Goal: Task Accomplishment & Management: Complete application form

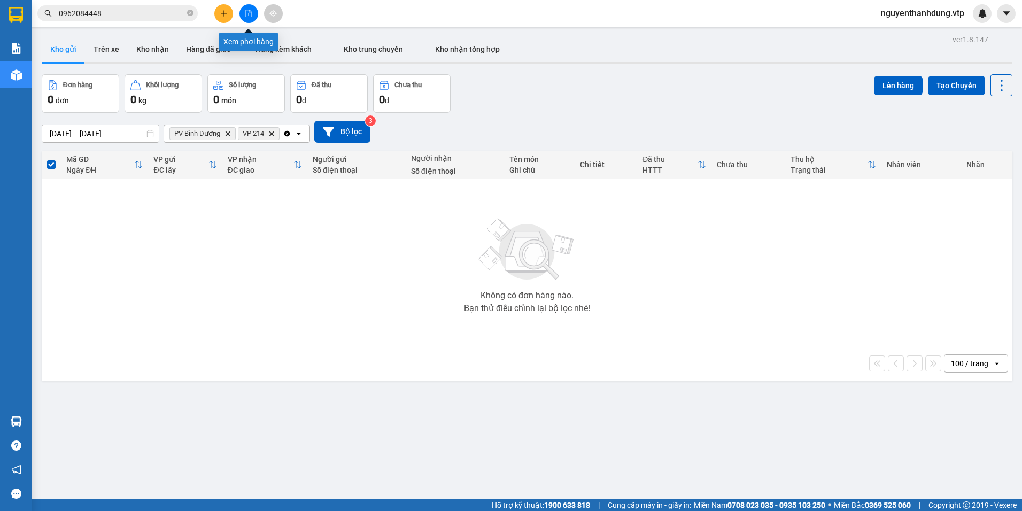
click at [246, 16] on icon "file-add" at bounding box center [248, 13] width 7 height 7
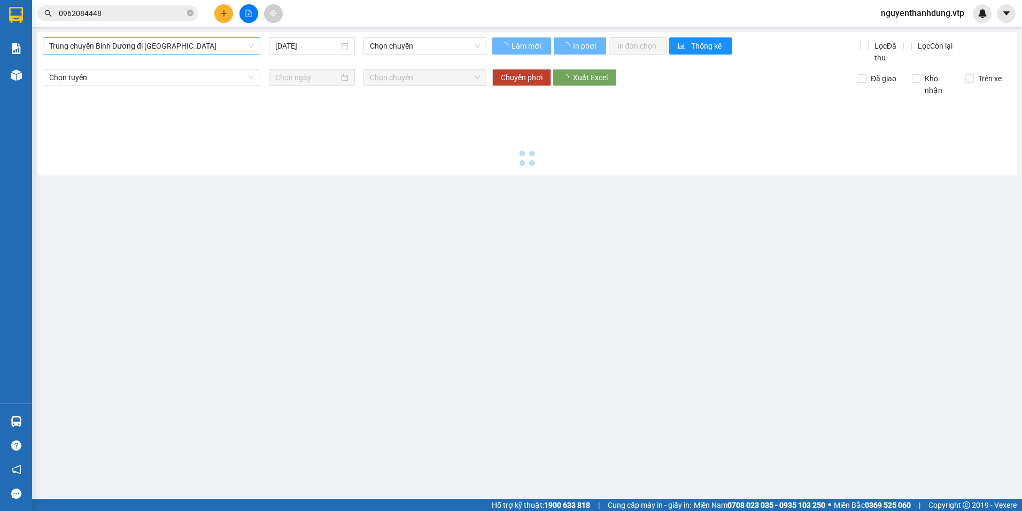
click at [208, 41] on span "Trung chuyển Bình Dương đi BXMĐ" at bounding box center [151, 46] width 205 height 16
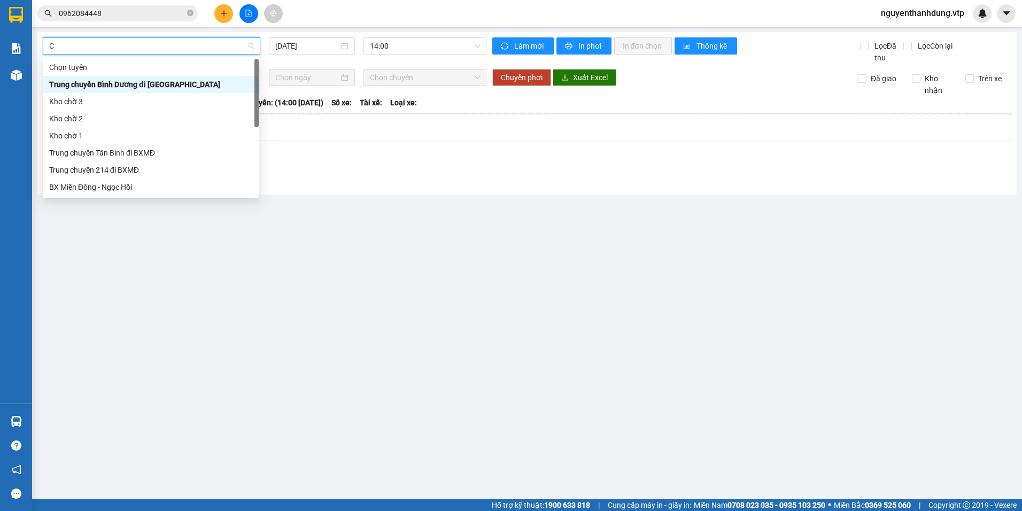
type input "CJ"
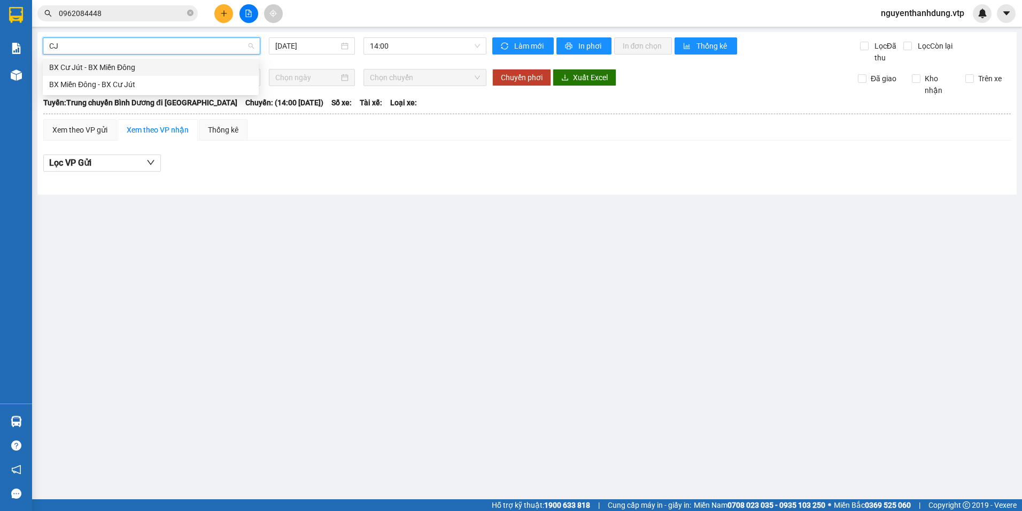
click at [156, 72] on div "BX Cư Jút - BX Miền Đông" at bounding box center [150, 67] width 203 height 12
type input "[DATE]"
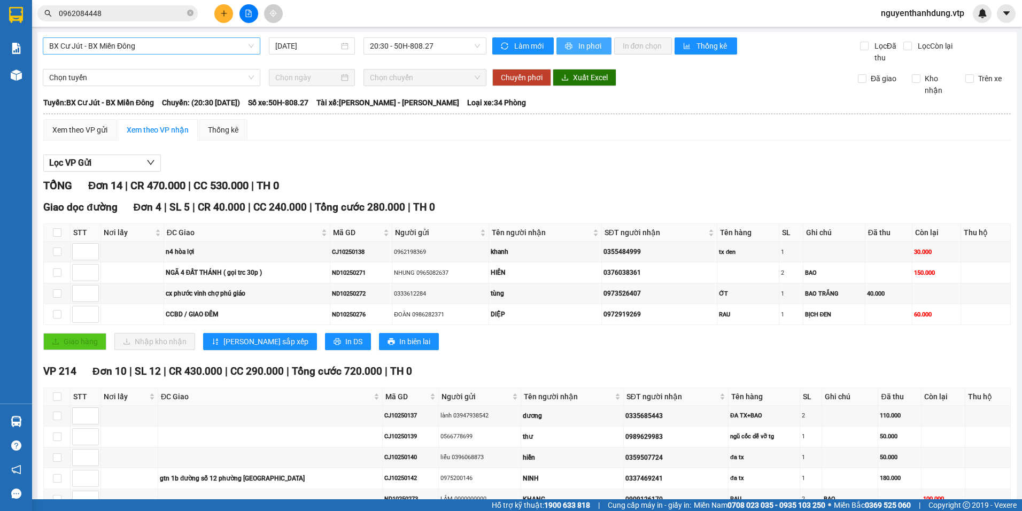
click at [578, 45] on span "In phơi" at bounding box center [590, 46] width 25 height 12
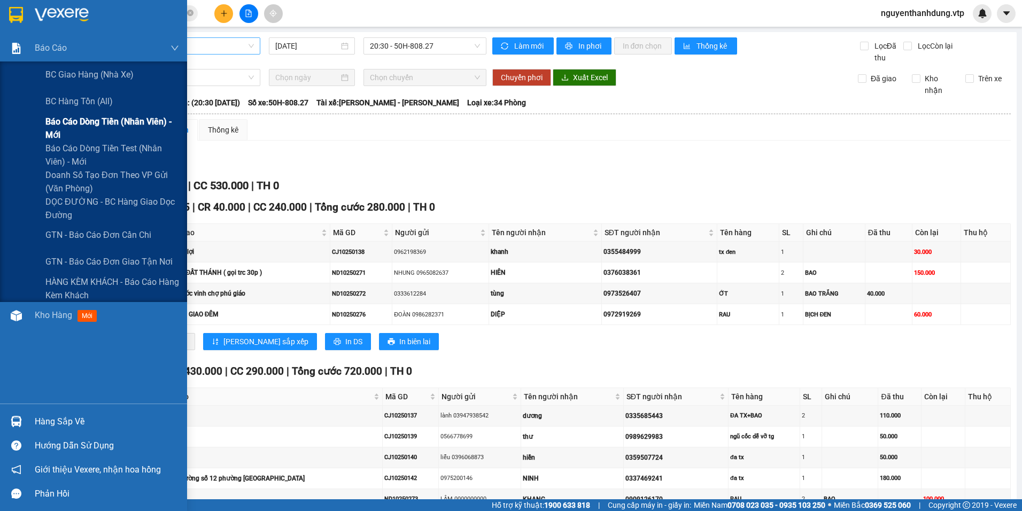
click at [114, 123] on span "Báo cáo dòng tiền (nhân viên) - mới" at bounding box center [112, 128] width 134 height 27
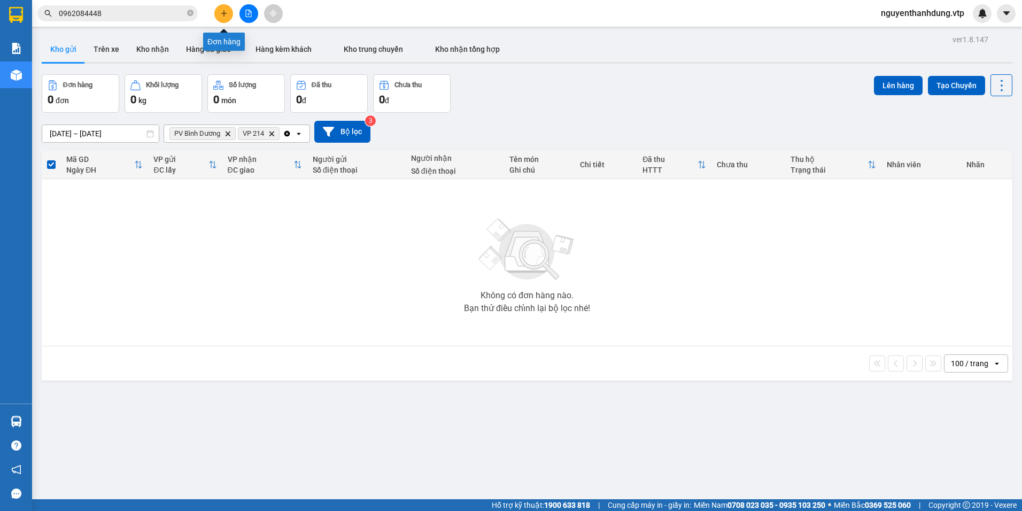
click at [230, 8] on button at bounding box center [223, 13] width 19 height 19
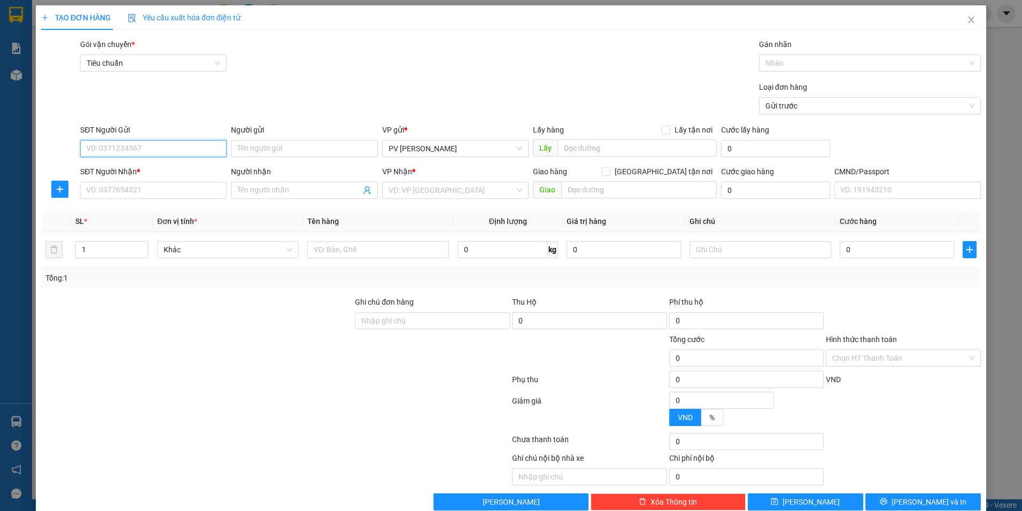
click at [170, 143] on input "SĐT Người Gửi" at bounding box center [153, 148] width 146 height 17
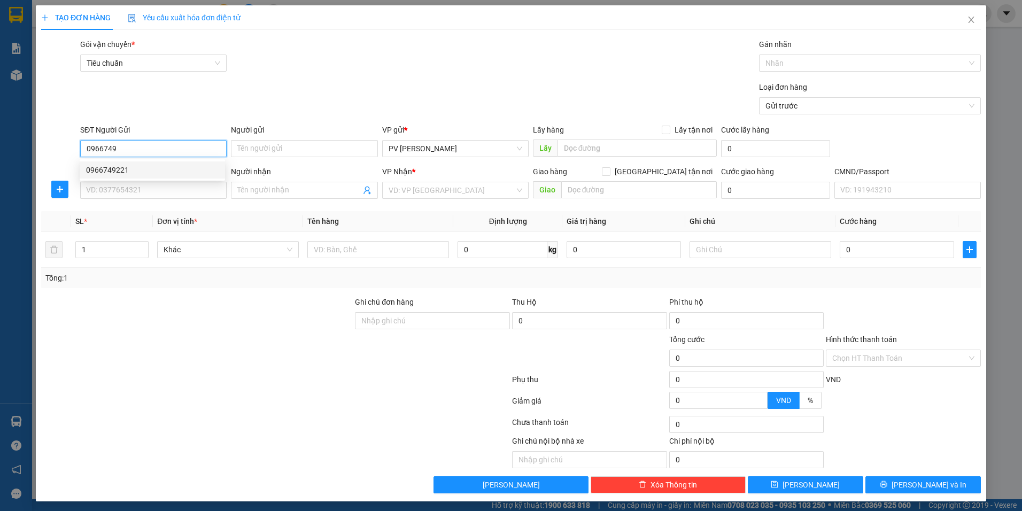
click at [170, 176] on div "0966749221" at bounding box center [152, 169] width 145 height 17
type input "0966749221"
type input "0385146913"
type input "DUY"
type input "0966749221"
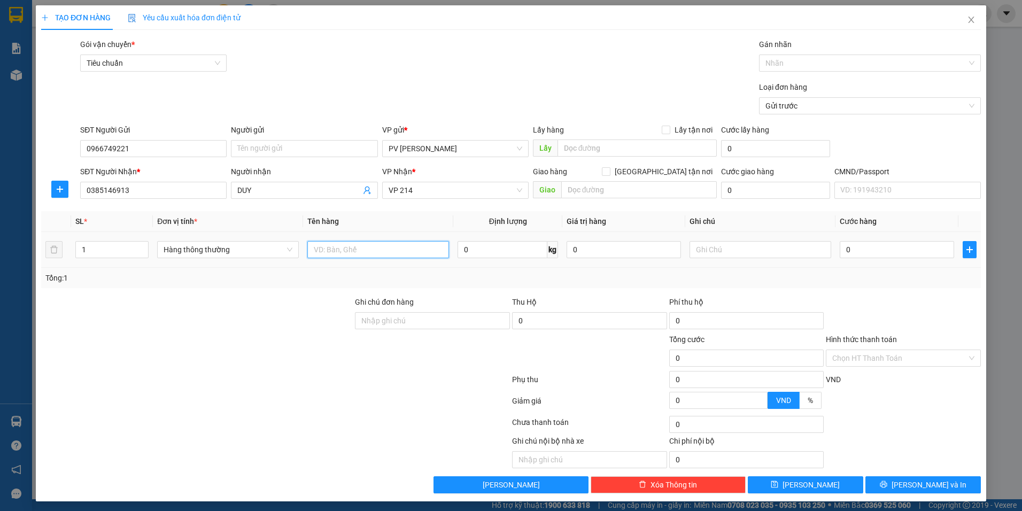
click at [347, 258] on input "text" at bounding box center [378, 249] width 142 height 17
type input "TR"
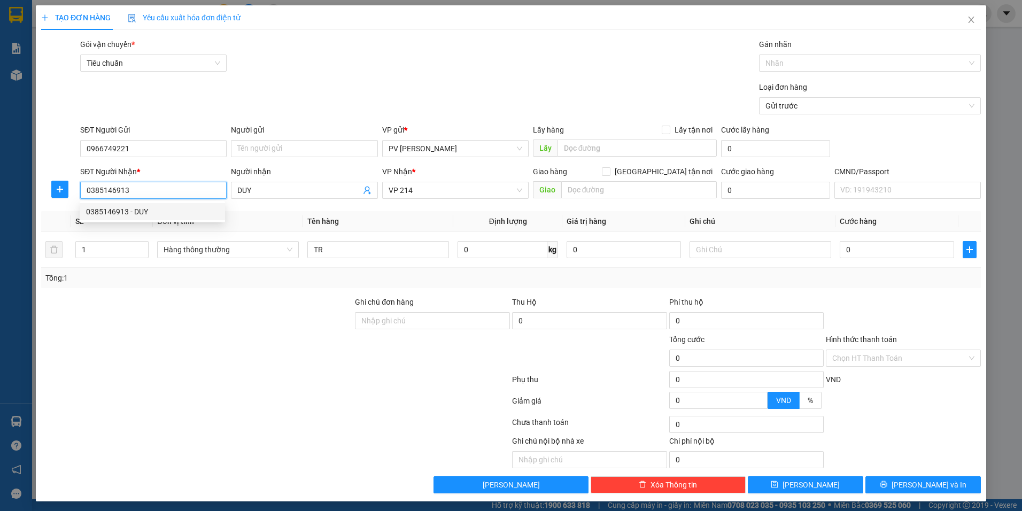
drag, startPoint x: 147, startPoint y: 191, endPoint x: -2, endPoint y: 227, distance: 153.3
click at [0, 227] on html "Kết quả tìm kiếm ( 16 ) Bộ lọc Mã ĐH Trạng thái Món hàng Thu hộ Tổng cước Chưa …" at bounding box center [511, 255] width 1022 height 511
click at [142, 186] on input "SĐT Người Nhận *" at bounding box center [153, 190] width 146 height 17
click at [162, 215] on div "0943786064 - TÚ" at bounding box center [152, 212] width 133 height 12
type input "0943786064"
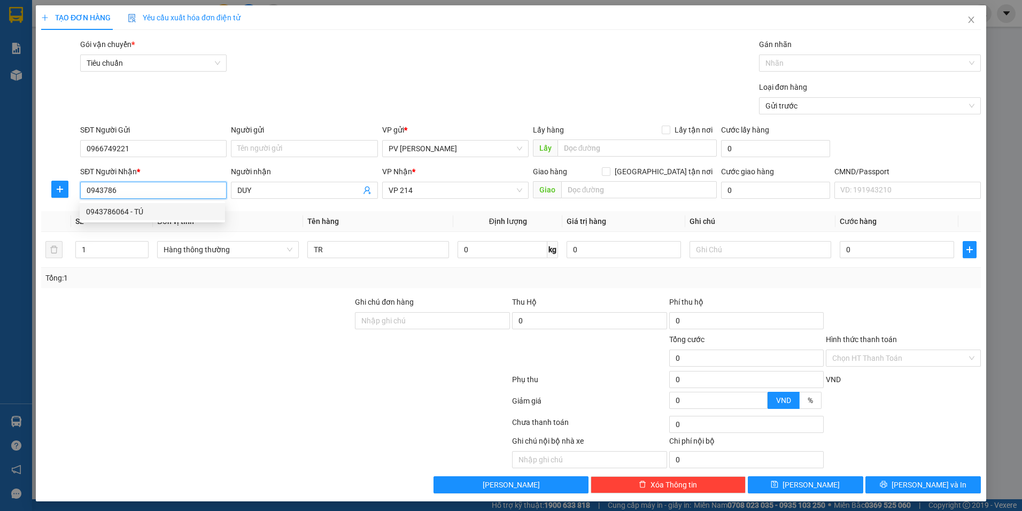
type input "TÚ"
type input "0943786064"
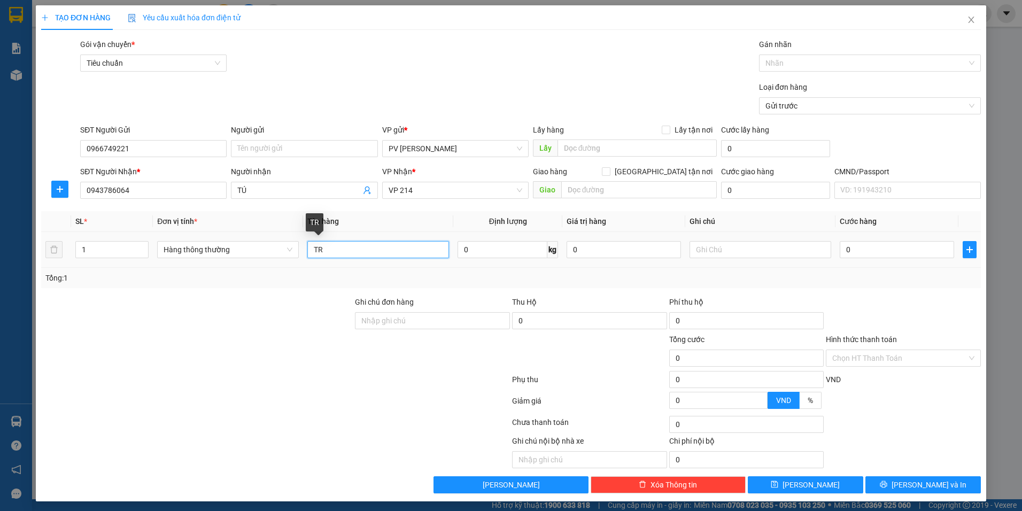
click at [329, 252] on input "TR" at bounding box center [378, 249] width 142 height 17
type input "T"
type input "D"
type input "Đ"
type input "DẾ"
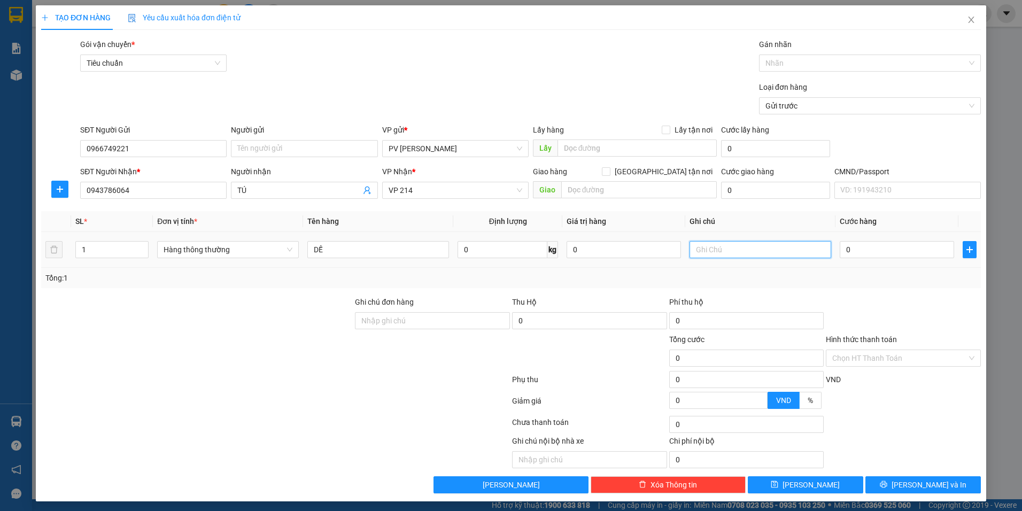
click at [778, 247] on input "text" at bounding box center [761, 249] width 142 height 17
type input "THÙNG XỐP"
click at [902, 251] on input "0" at bounding box center [897, 249] width 114 height 17
type input "6"
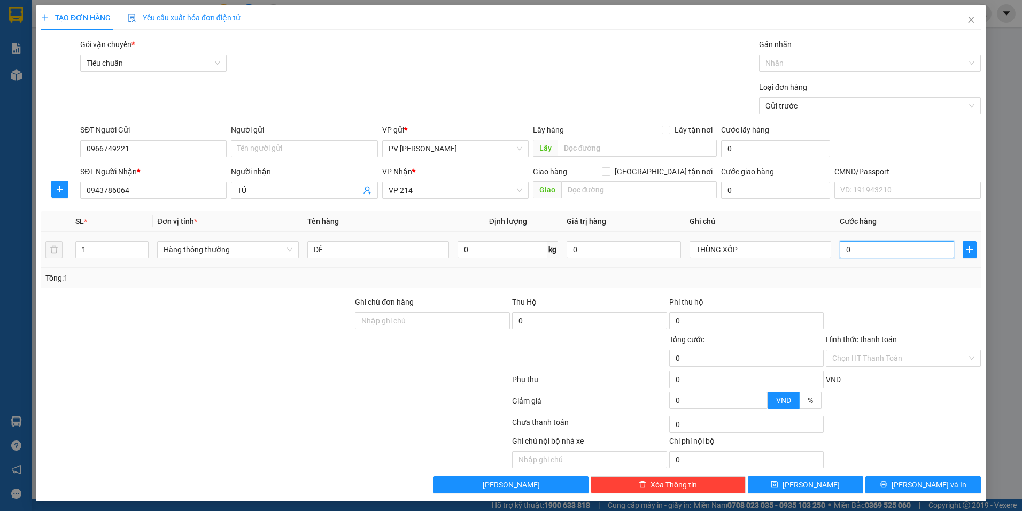
type input "6"
type input "60"
type input "600"
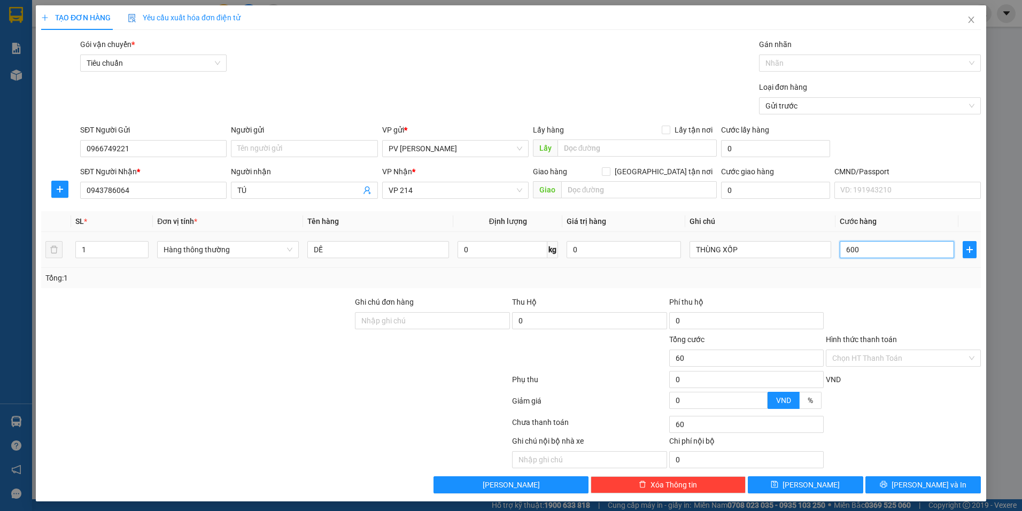
type input "600"
type input "6.000"
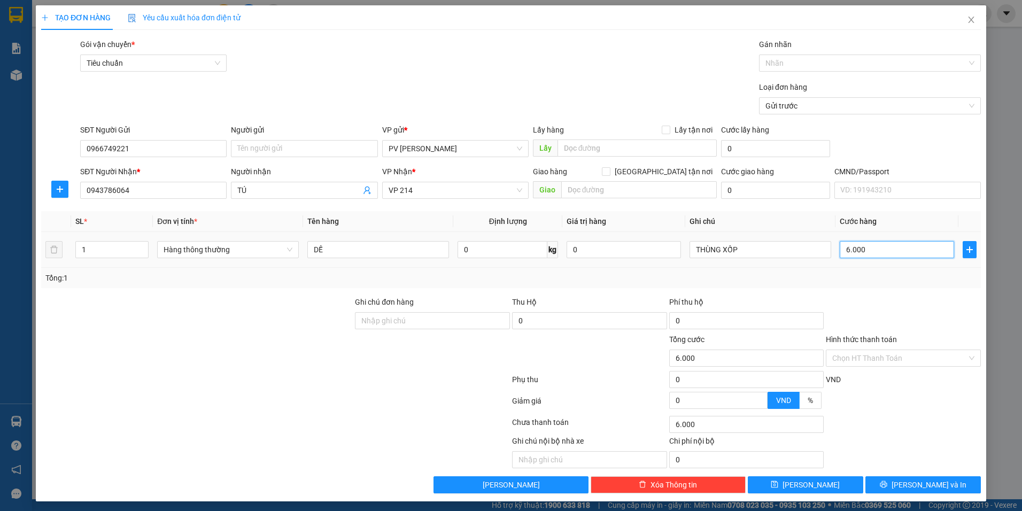
type input "60.000"
click at [897, 491] on button "Lưu và In" at bounding box center [922, 484] width 115 height 17
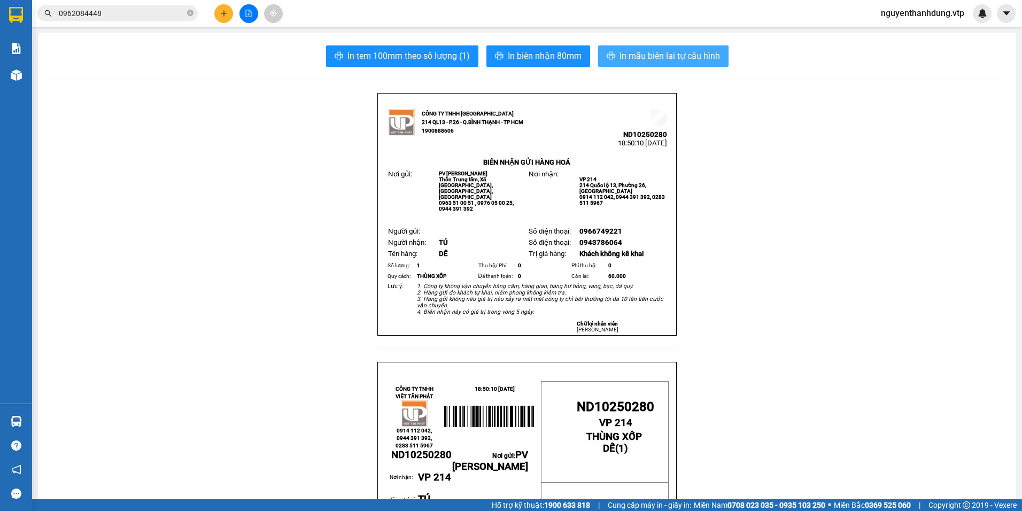
click at [662, 51] on span "In mẫu biên lai tự cấu hình" at bounding box center [670, 55] width 100 height 13
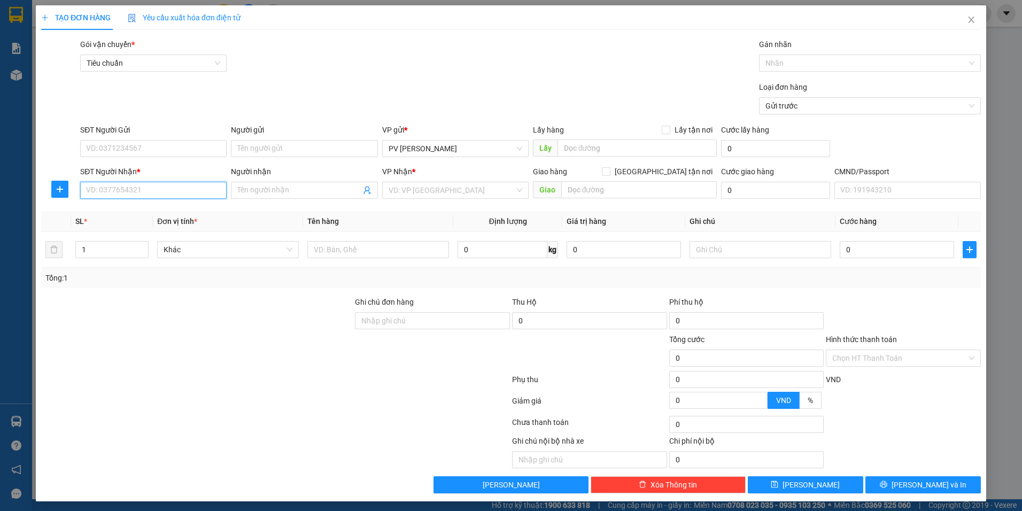
click at [164, 187] on input "SĐT Người Nhận *" at bounding box center [153, 190] width 146 height 17
click at [182, 212] on div "0335334085 - hiếu" at bounding box center [152, 212] width 133 height 12
type input "0335334085"
type input "hiếu"
type input "NGÃ 4 ĐỒNG XOÀI / SÁNG MAI ĐI"
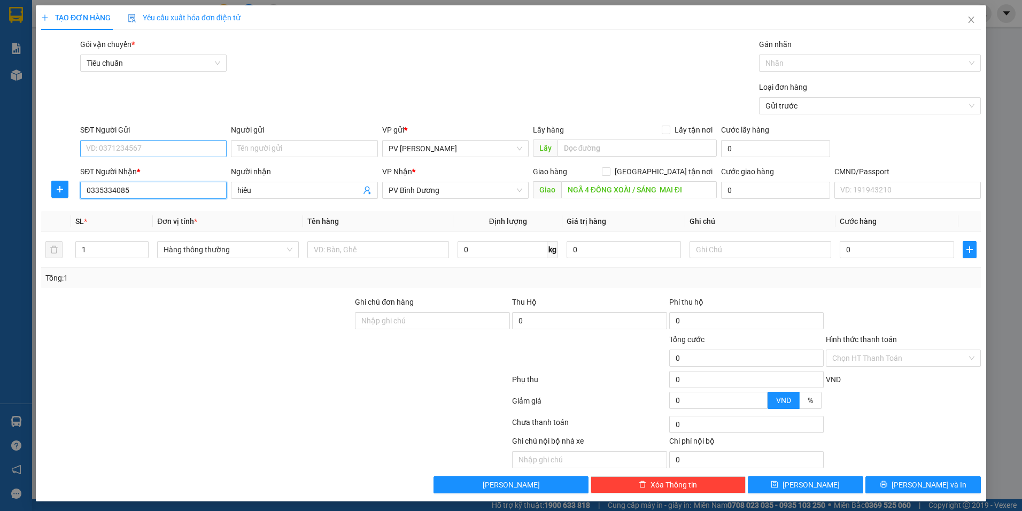
type input "0335334085"
click at [125, 151] on input "SĐT Người Gửi" at bounding box center [153, 148] width 146 height 17
click at [179, 155] on input "SĐT Người Gửi" at bounding box center [153, 148] width 146 height 17
type input "0000000000"
click at [243, 154] on input "Người gửi" at bounding box center [304, 148] width 146 height 17
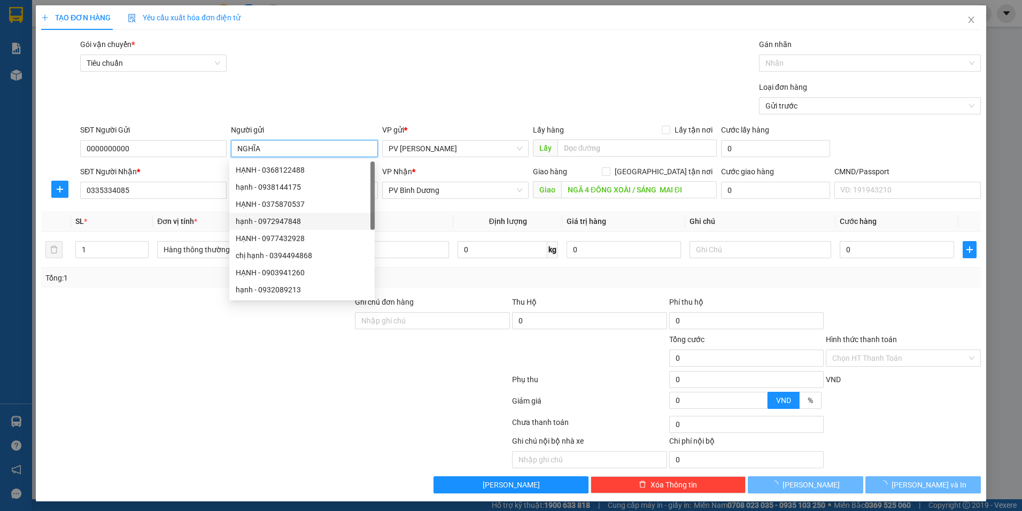
type input "NGHĨA"
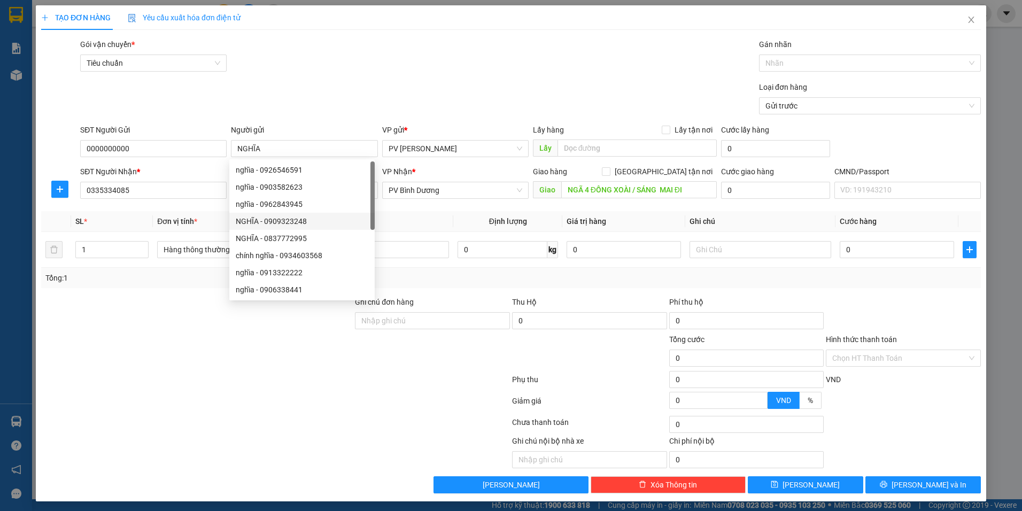
click at [188, 368] on div at bounding box center [197, 352] width 314 height 37
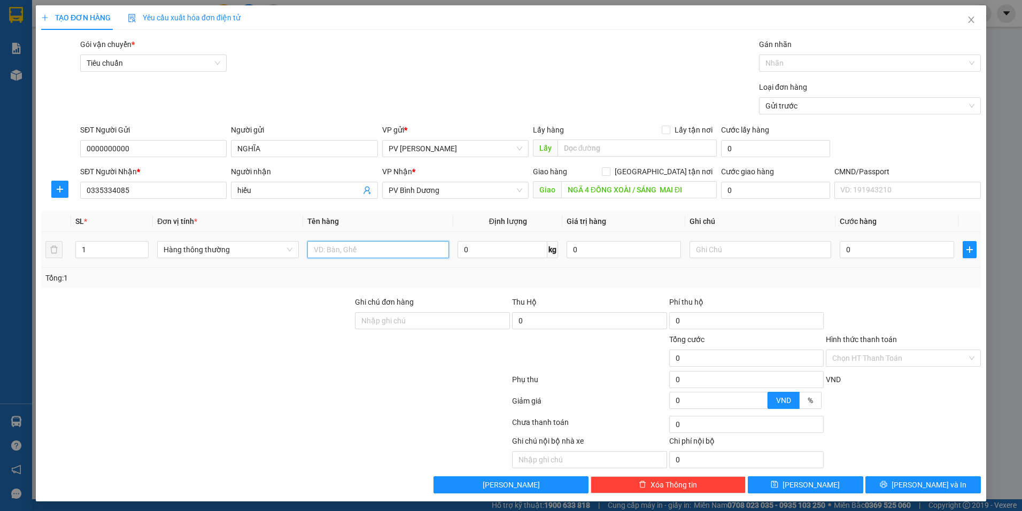
click at [416, 249] on input "text" at bounding box center [378, 249] width 142 height 17
type input "MẪU"
click at [732, 251] on input "text" at bounding box center [761, 249] width 142 height 17
type input "THÙNG XỐP"
click at [896, 249] on input "0" at bounding box center [897, 249] width 114 height 17
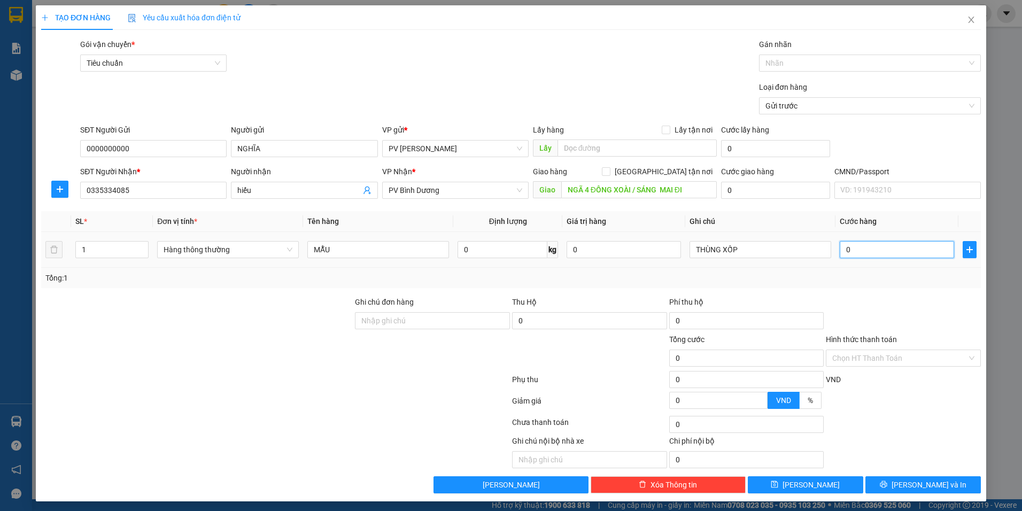
type input "3"
type input "30"
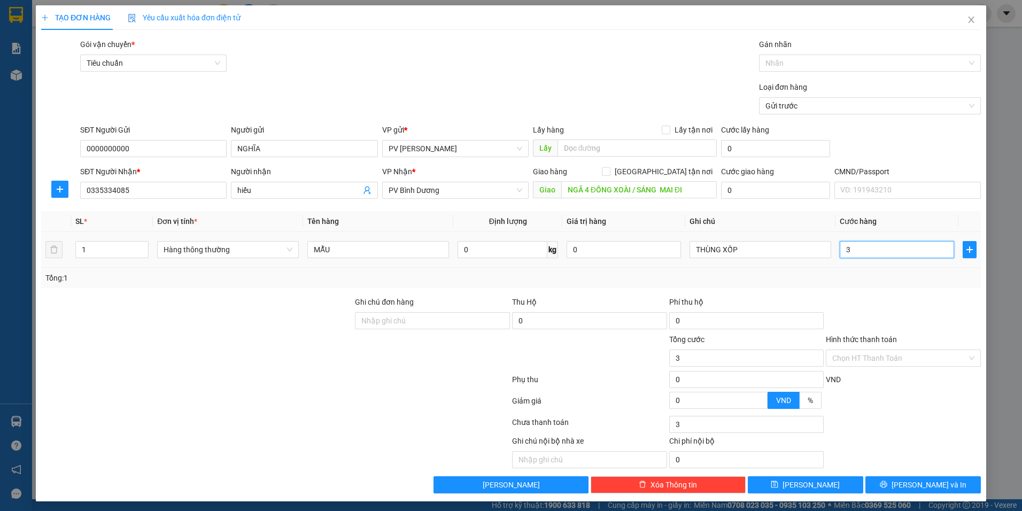
type input "30"
type input "300"
type input "3.000"
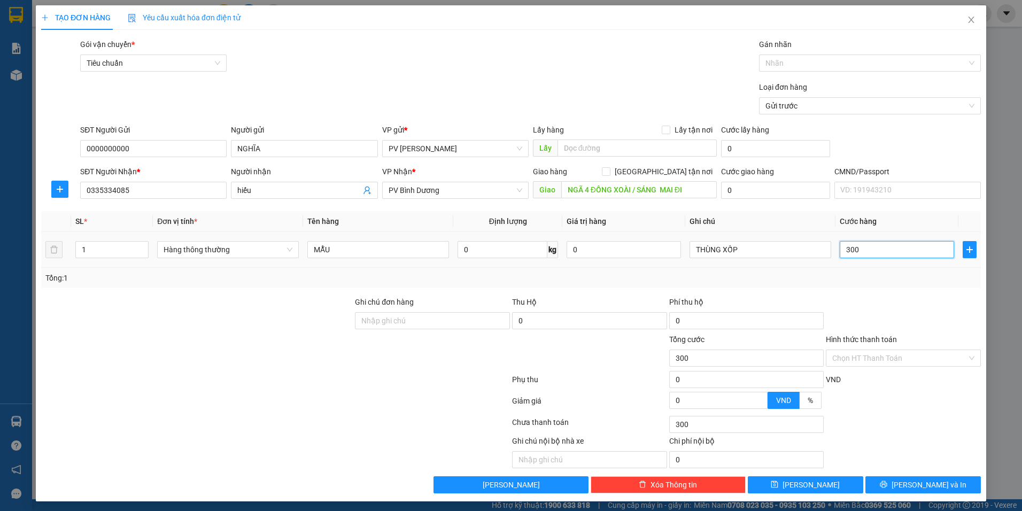
type input "3.000"
type input "30.000"
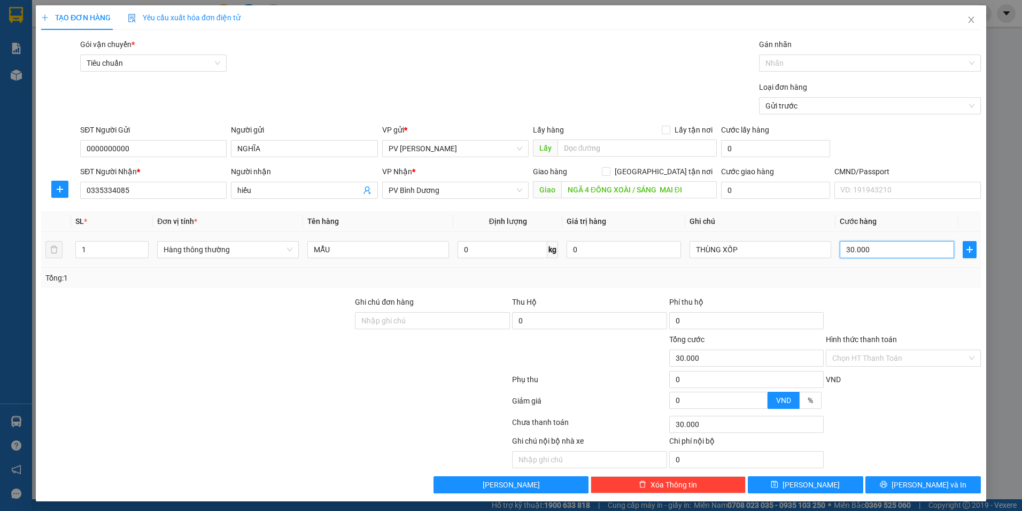
type input "300.000"
type input "30.000"
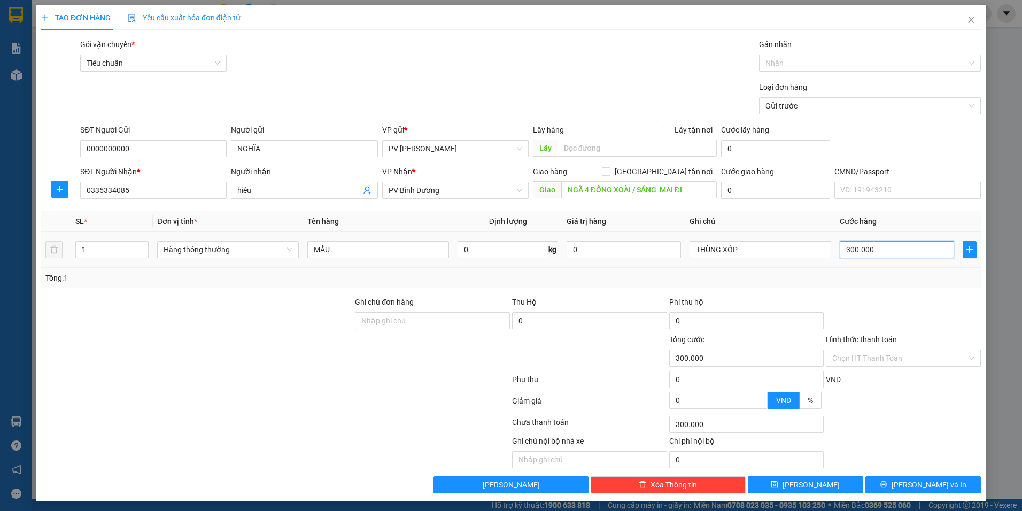
type input "30.000"
click at [873, 350] on input "Hình thức thanh toán" at bounding box center [899, 358] width 135 height 16
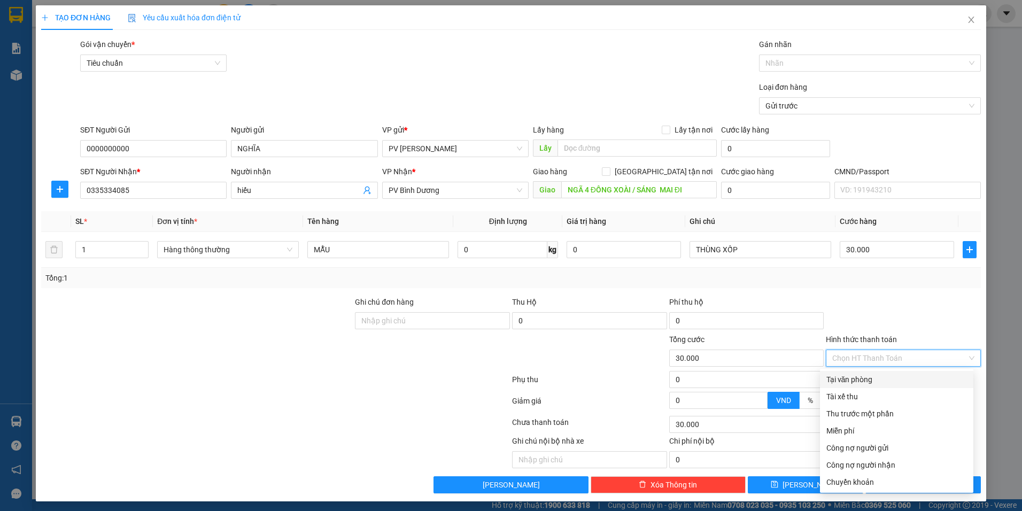
click at [857, 381] on div "Tại văn phòng" at bounding box center [896, 380] width 141 height 12
type input "0"
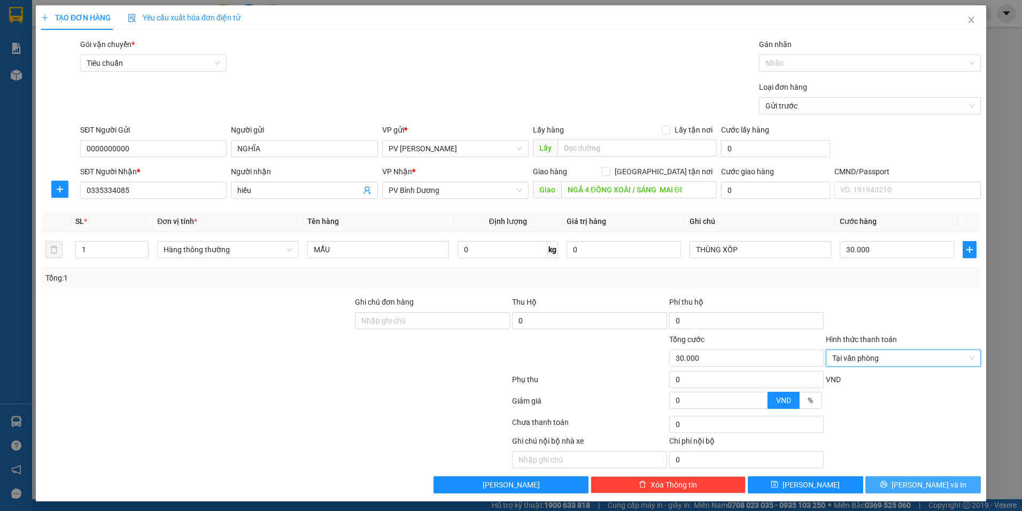
click at [887, 488] on icon "printer" at bounding box center [883, 484] width 7 height 7
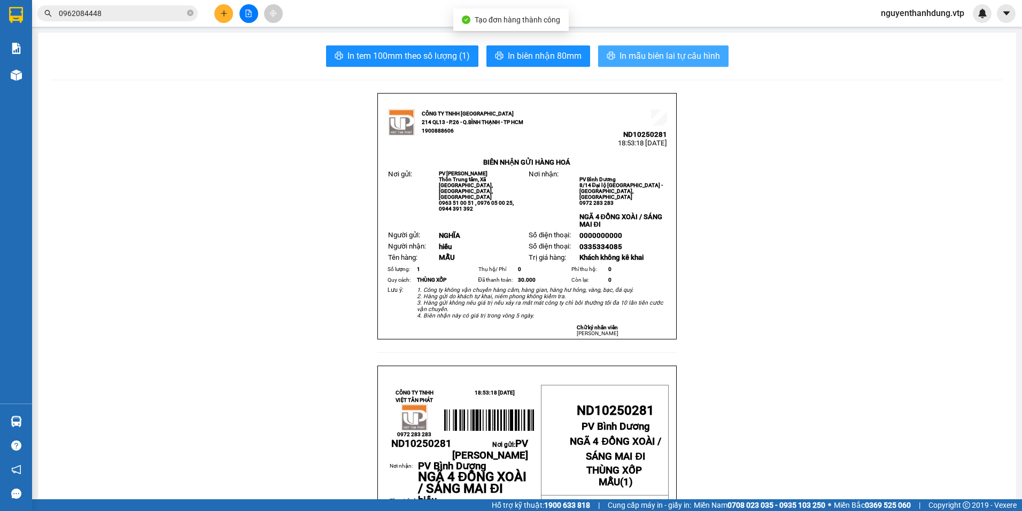
click at [684, 66] on button "In mẫu biên lai tự cấu hình" at bounding box center [663, 55] width 130 height 21
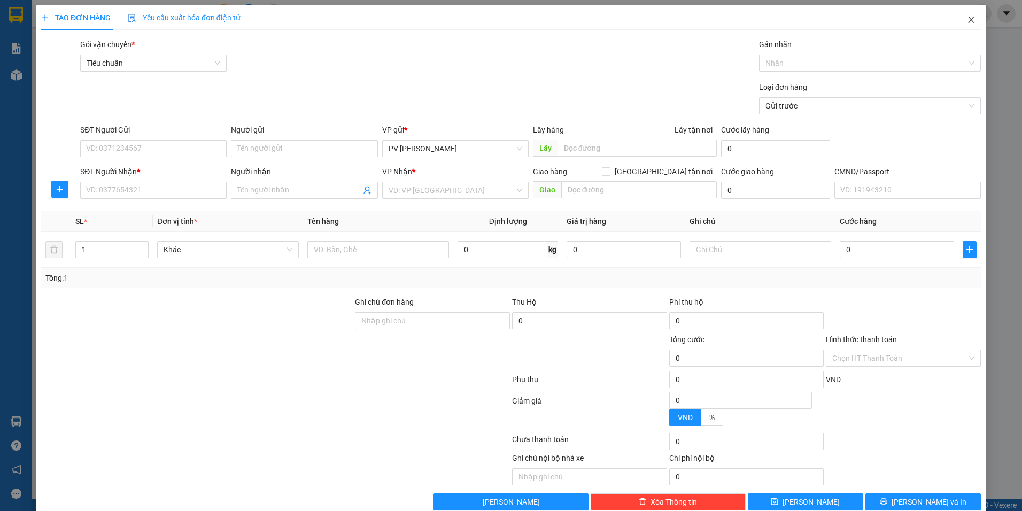
click at [967, 17] on icon "close" at bounding box center [971, 20] width 9 height 9
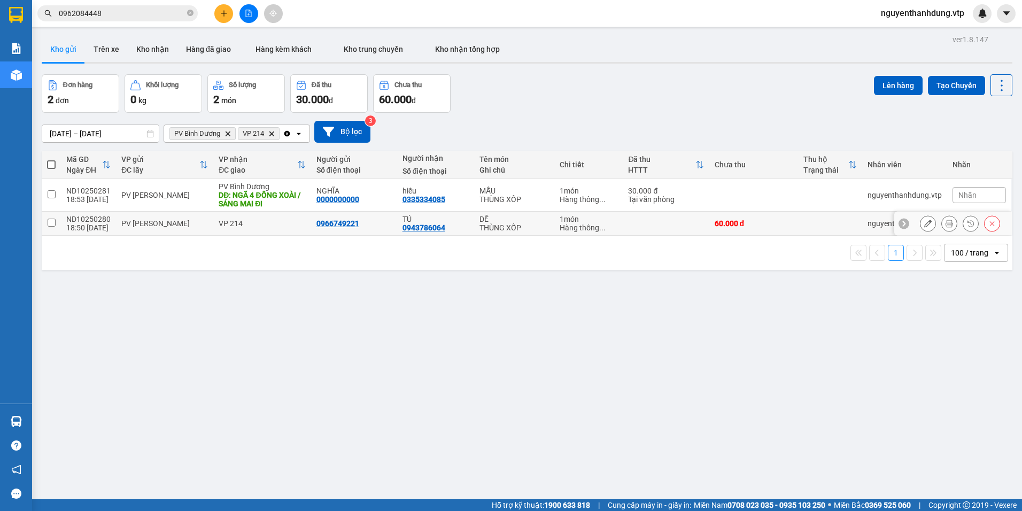
click at [169, 228] on td "PV [PERSON_NAME]" at bounding box center [164, 224] width 97 height 24
checkbox input "true"
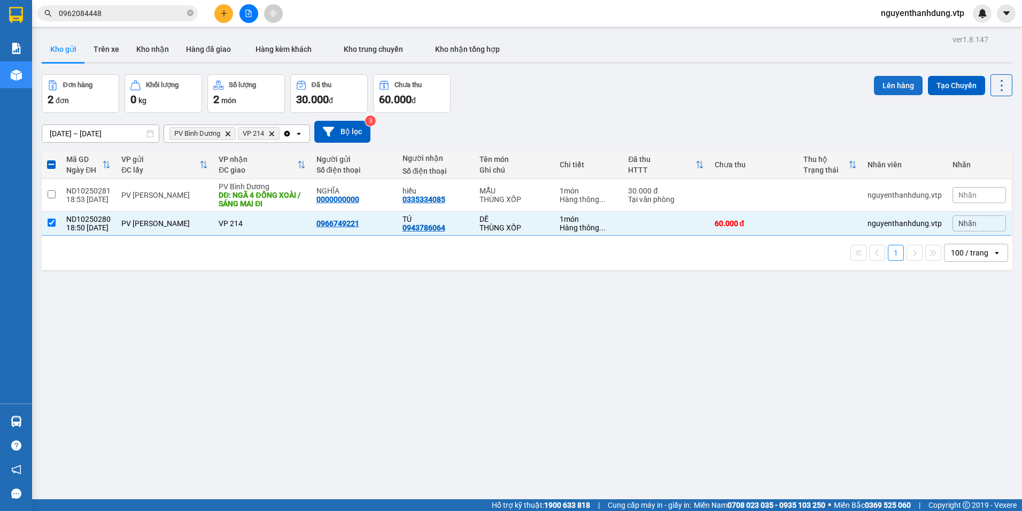
click at [883, 92] on button "Lên hàng" at bounding box center [898, 85] width 49 height 19
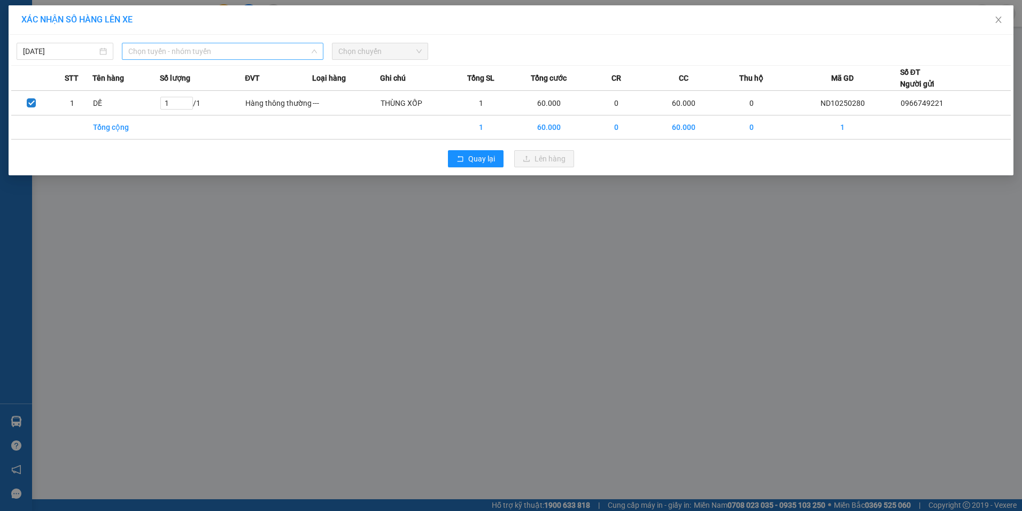
click at [147, 51] on span "Chọn tuyến - nhóm tuyến" at bounding box center [222, 51] width 189 height 16
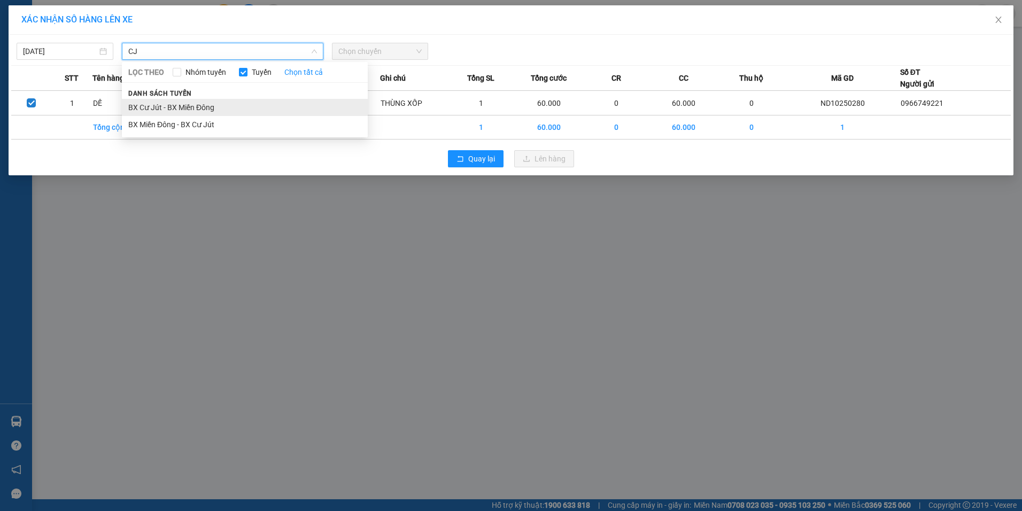
type input "CJ"
click at [161, 110] on li "BX Cư Jút - BX Miền Đông" at bounding box center [245, 107] width 246 height 17
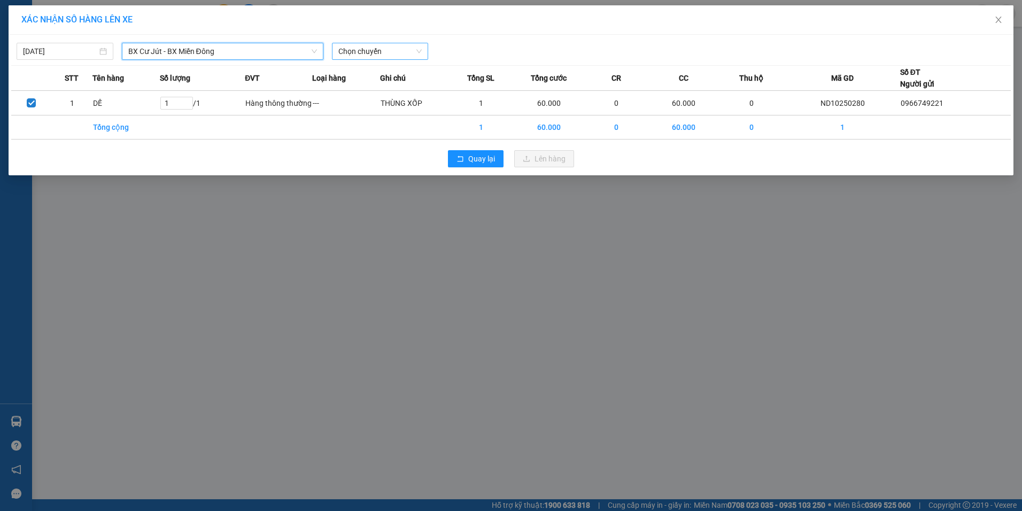
click at [339, 53] on span "Chọn chuyến" at bounding box center [380, 51] width 84 height 16
click at [367, 94] on div "20:30 - 50H-808.27" at bounding box center [379, 90] width 83 height 12
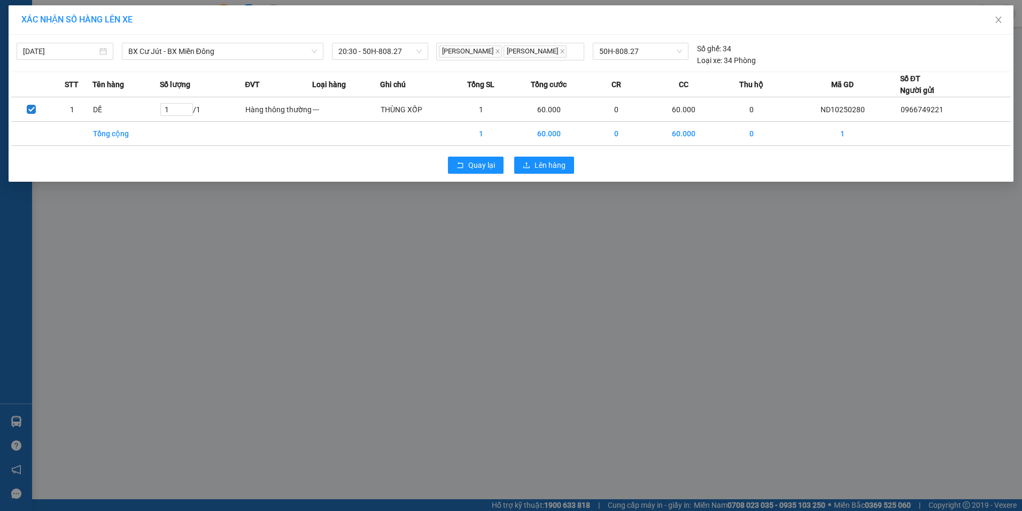
click at [532, 174] on div "Quay lại Lên hàng" at bounding box center [511, 165] width 1000 height 28
click at [546, 163] on span "Lên hàng" at bounding box center [550, 165] width 31 height 12
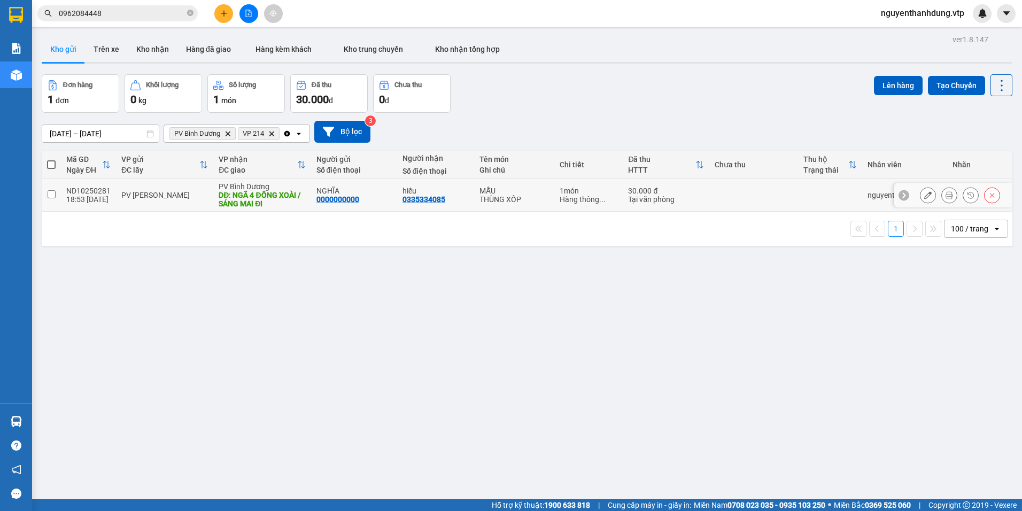
click at [517, 203] on div "THÙNG XỐP" at bounding box center [514, 199] width 70 height 9
checkbox input "true"
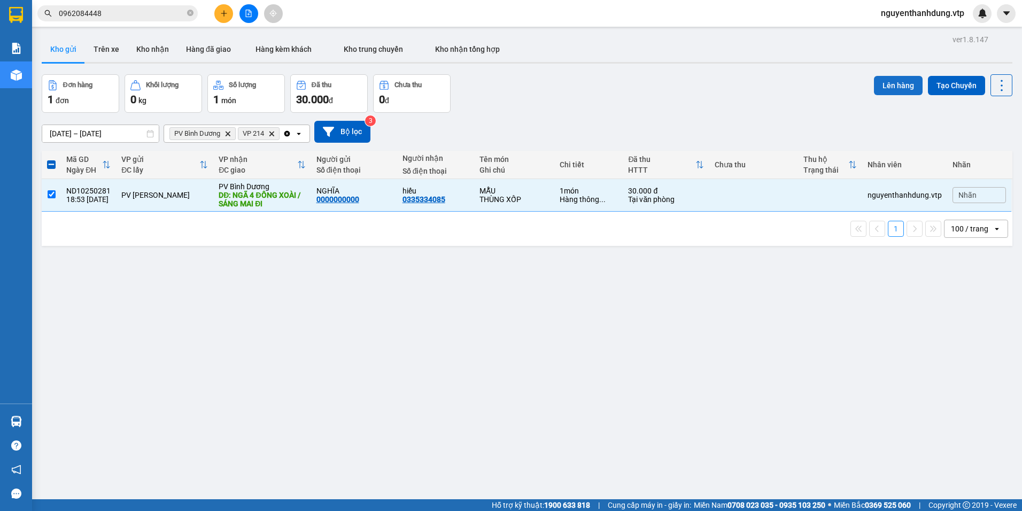
click at [904, 92] on button "Lên hàng" at bounding box center [898, 85] width 49 height 19
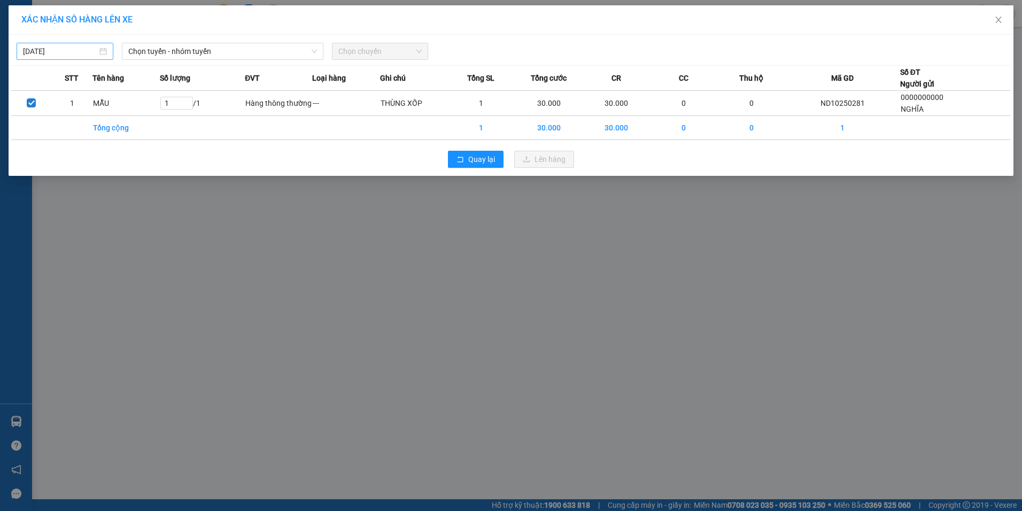
click at [67, 51] on input "[DATE]" at bounding box center [60, 51] width 74 height 12
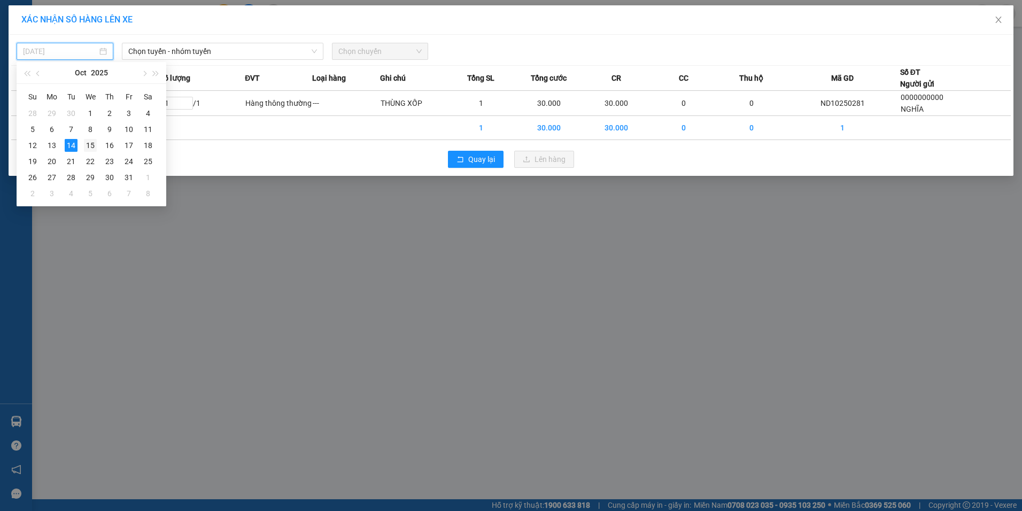
click at [89, 150] on div "15" at bounding box center [90, 145] width 13 height 13
type input "15/10/2025"
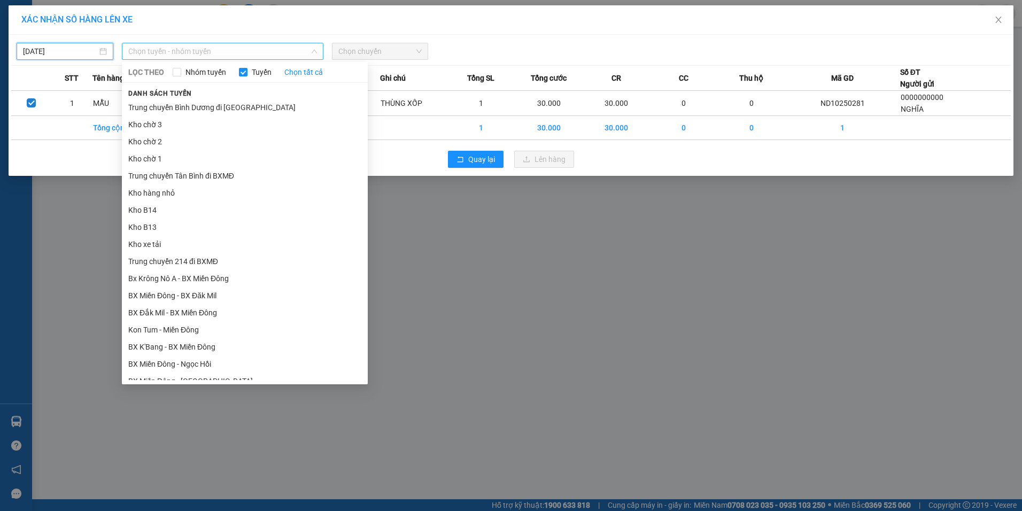
click at [183, 51] on span "Chọn tuyến - nhóm tuyến" at bounding box center [222, 51] width 189 height 16
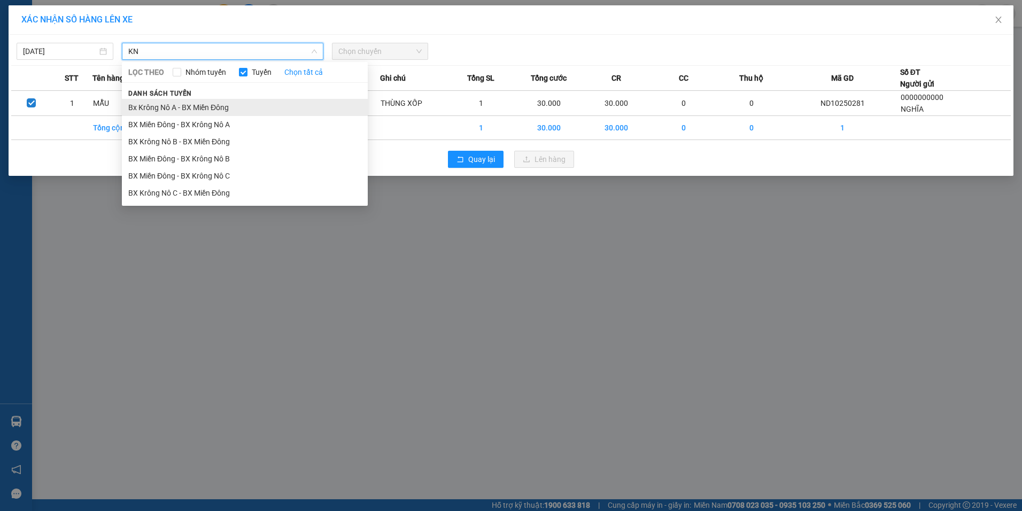
type input "KN"
click at [146, 105] on li "Bx Krông Nô A - BX Miền Đông" at bounding box center [245, 107] width 246 height 17
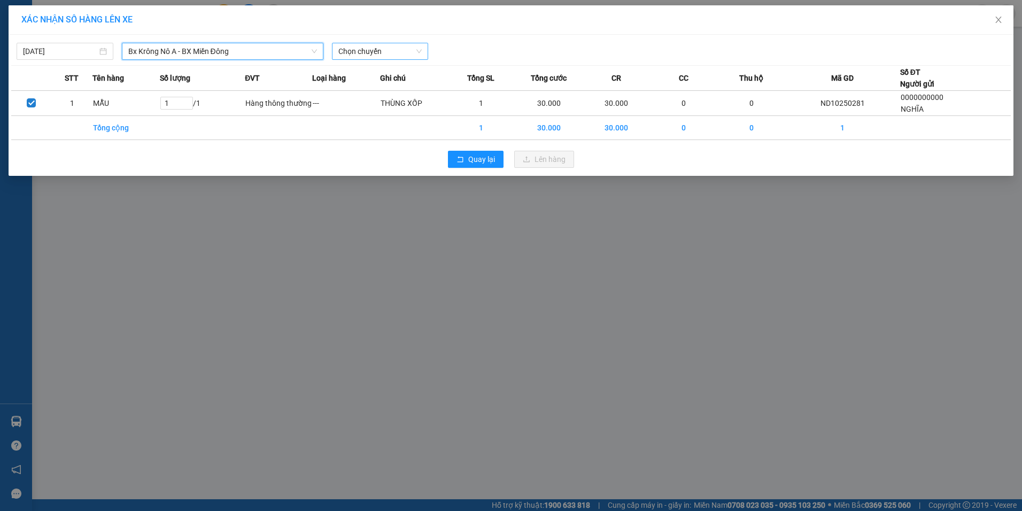
click at [354, 51] on span "Chọn chuyến" at bounding box center [380, 51] width 84 height 16
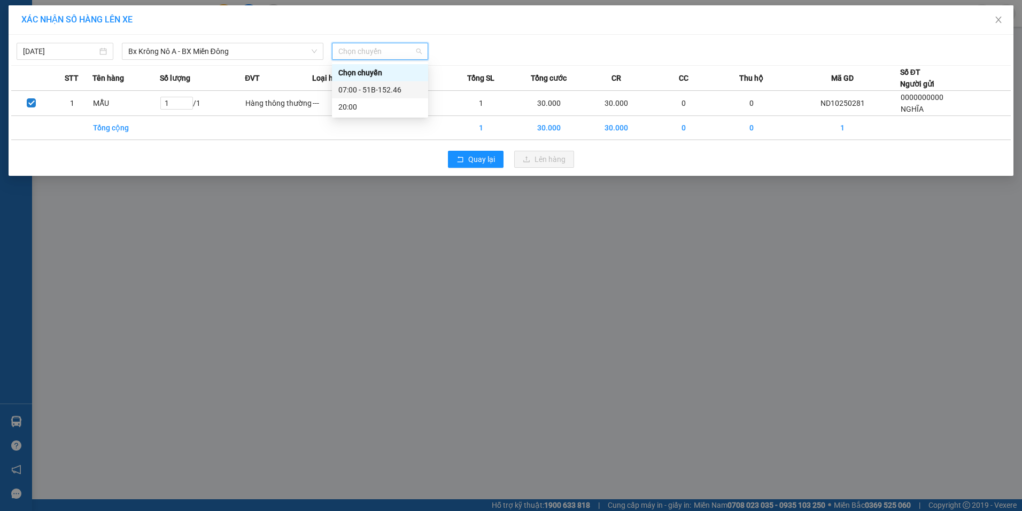
click at [372, 90] on div "07:00 - 51B-152.46" at bounding box center [379, 90] width 83 height 12
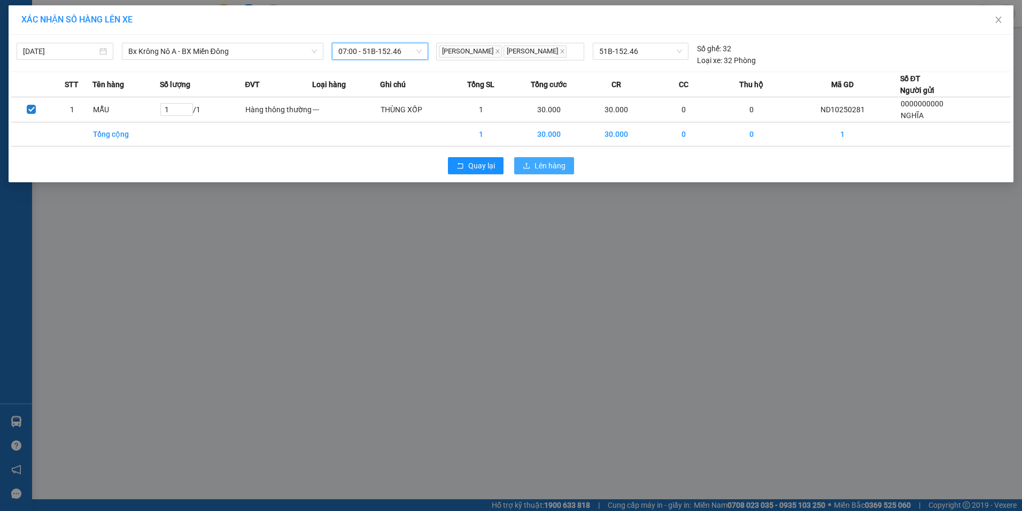
click at [537, 164] on span "Lên hàng" at bounding box center [550, 166] width 31 height 12
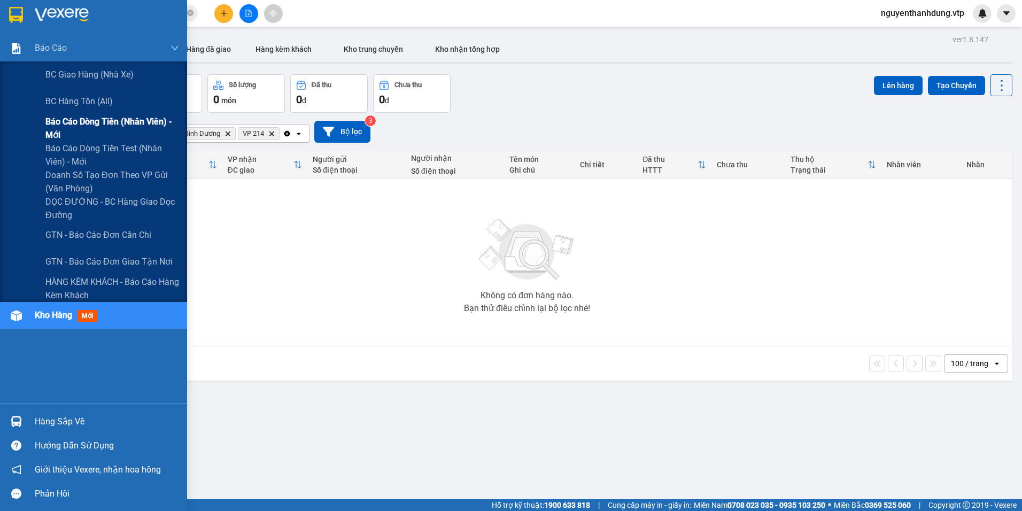
click at [79, 129] on span "Báo cáo dòng tiền (nhân viên) - mới" at bounding box center [112, 128] width 134 height 27
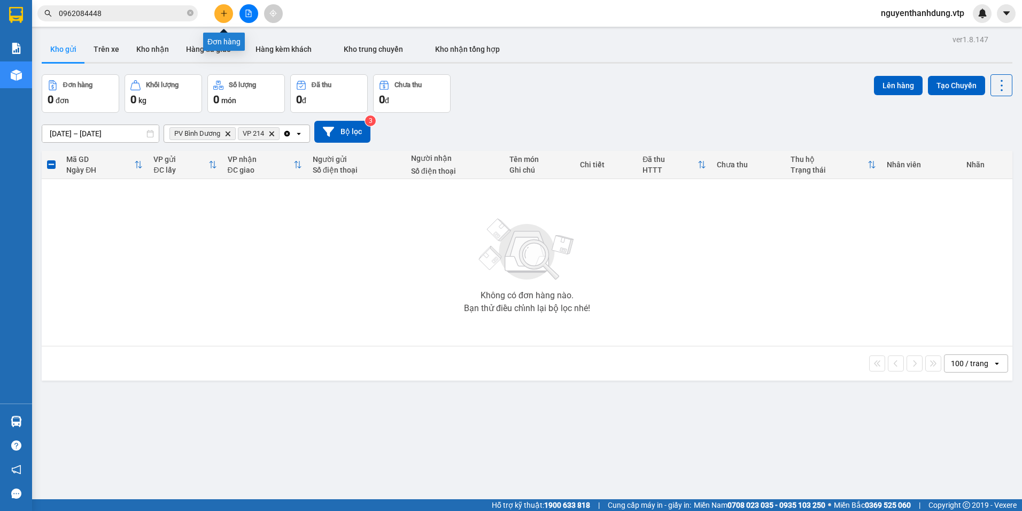
click at [225, 15] on icon "plus" at bounding box center [223, 13] width 7 height 7
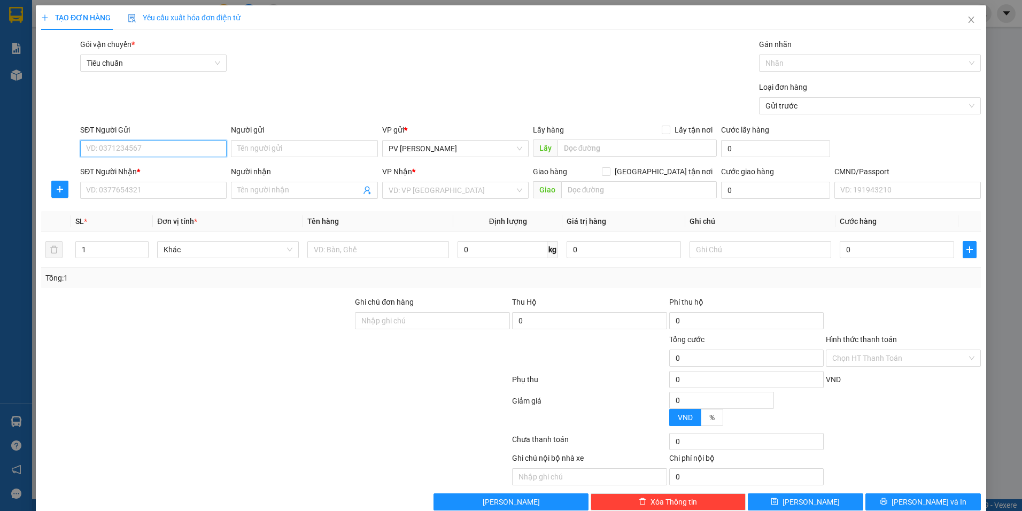
click at [177, 145] on input "SĐT Người Gửi" at bounding box center [153, 148] width 146 height 17
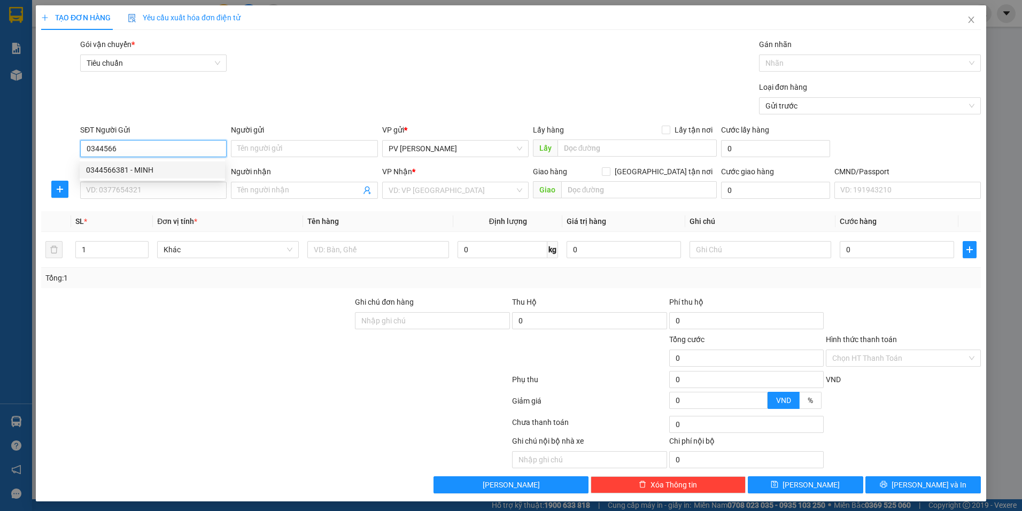
click at [177, 167] on div "0344566381 - MINH" at bounding box center [152, 170] width 133 height 12
type input "0344566381"
type input "MINH"
type input "0763981204"
type input "SƯƠNG"
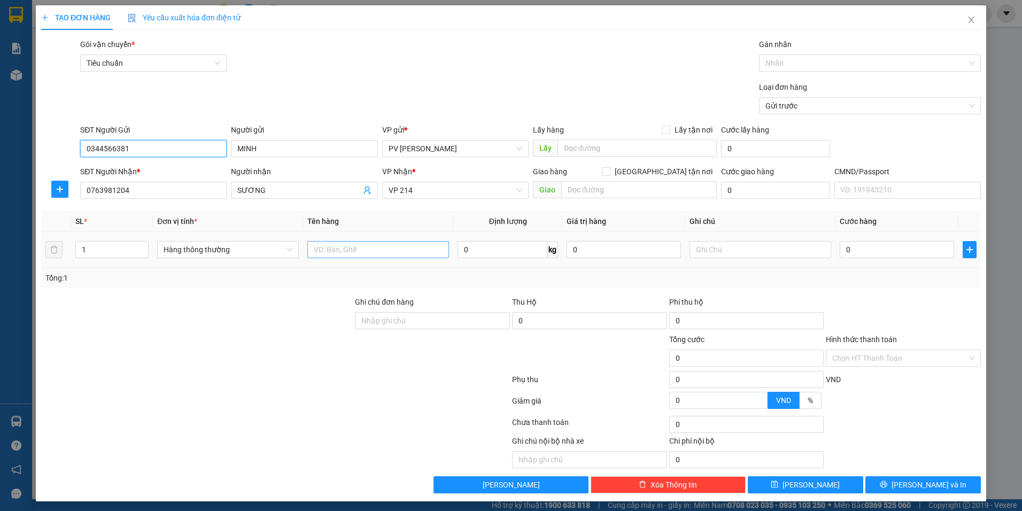
type input "0344566381"
click at [379, 254] on input "text" at bounding box center [378, 249] width 142 height 17
type input "MẪU"
click at [692, 243] on input "text" at bounding box center [761, 249] width 142 height 17
type input "THÙNG XỐP"
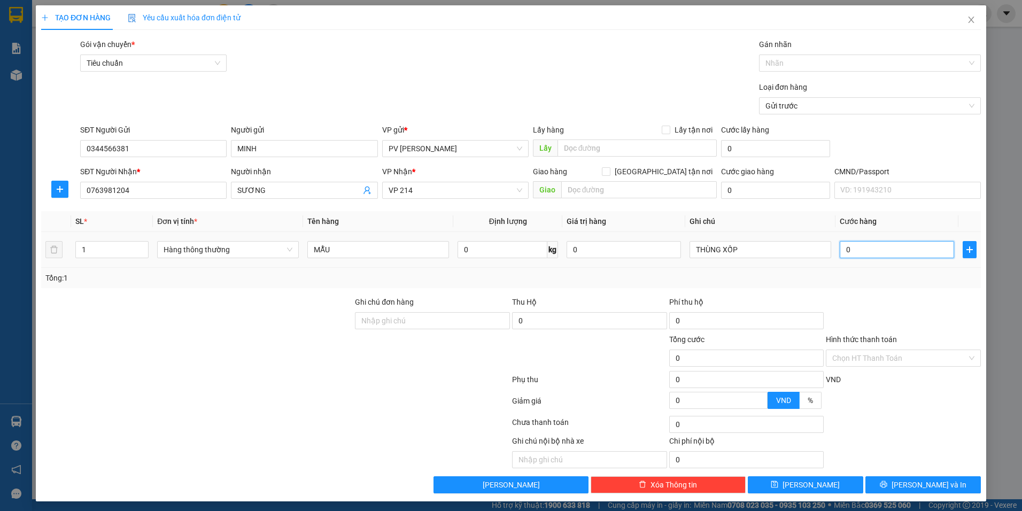
click at [883, 244] on input "0" at bounding box center [897, 249] width 114 height 17
type input "3"
type input "30"
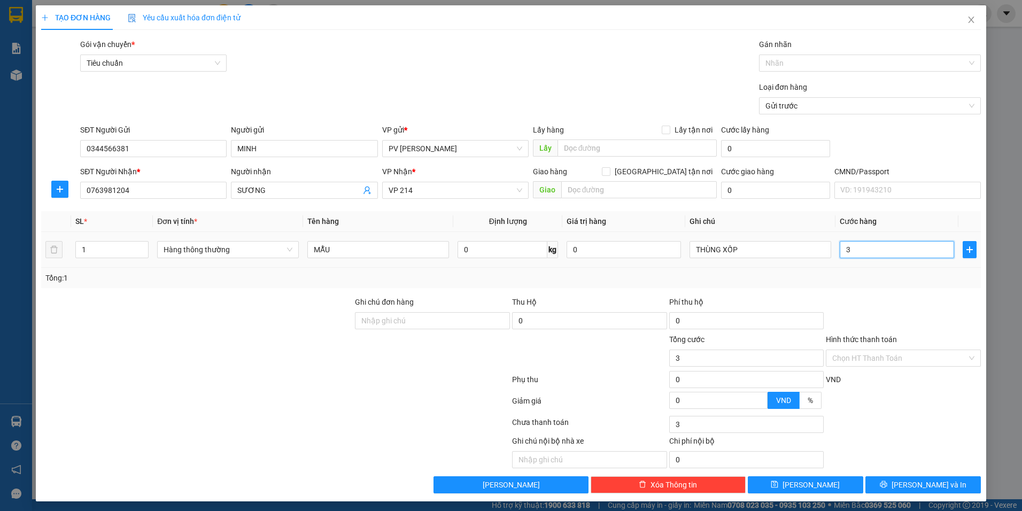
type input "30"
type input "300"
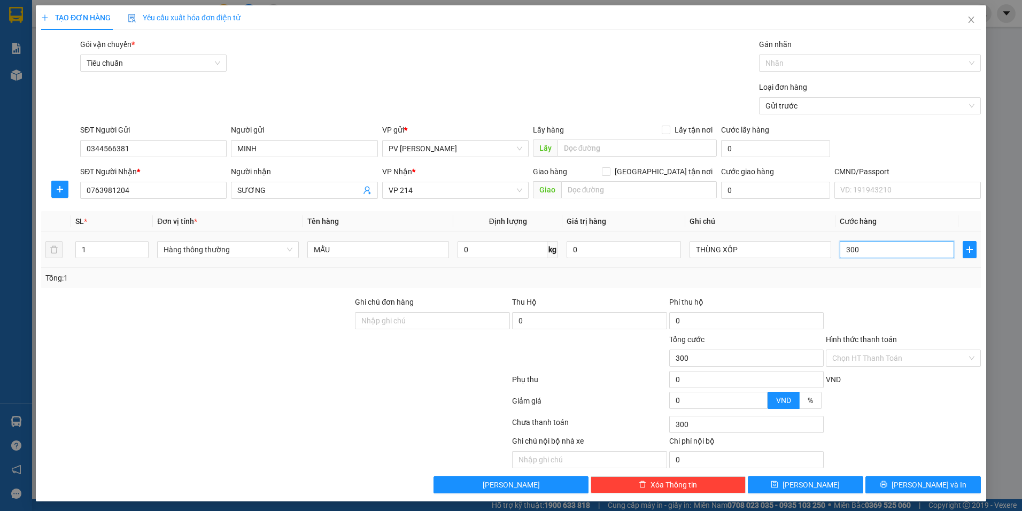
type input "3.000"
type input "30.000"
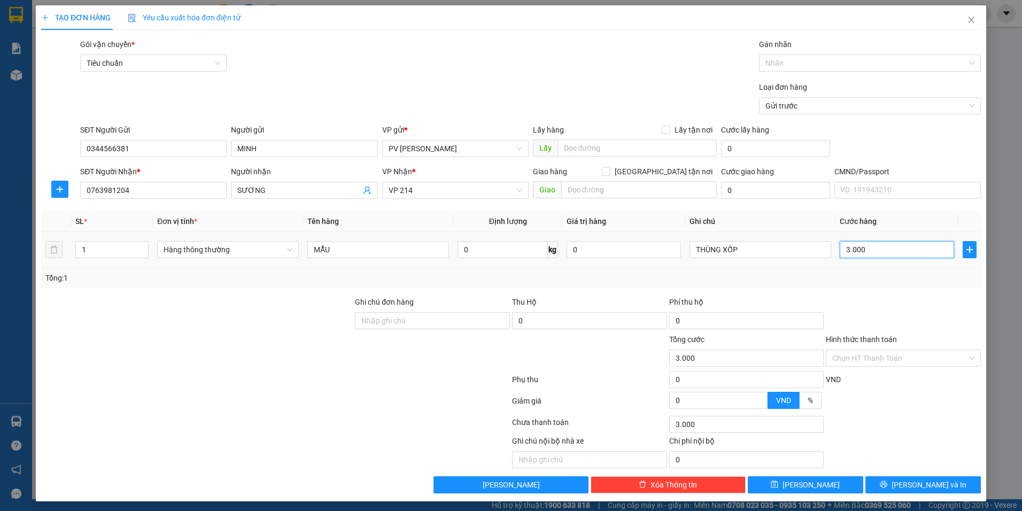
type input "30.000"
click at [866, 360] on input "Hình thức thanh toán" at bounding box center [899, 358] width 135 height 16
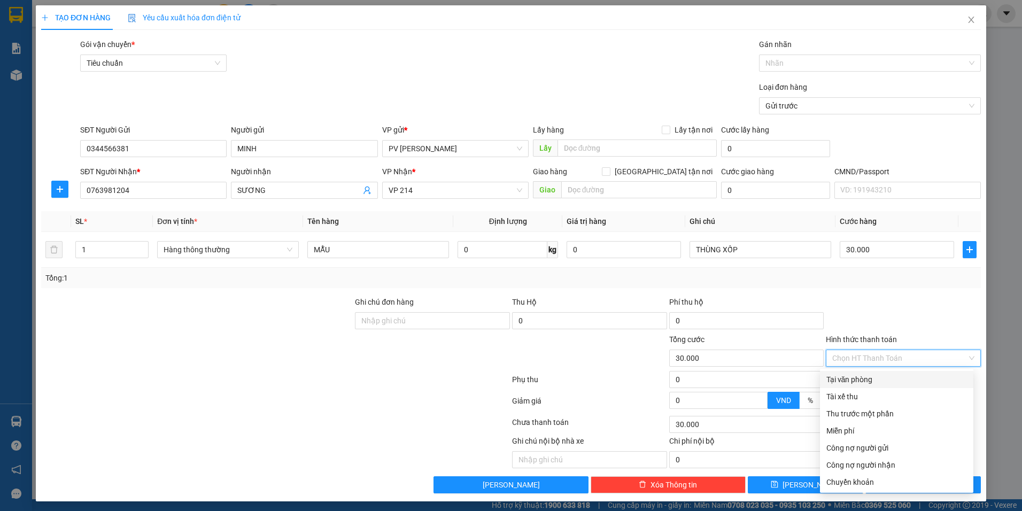
click at [864, 388] on div "Tại văn phòng" at bounding box center [896, 379] width 153 height 17
type input "0"
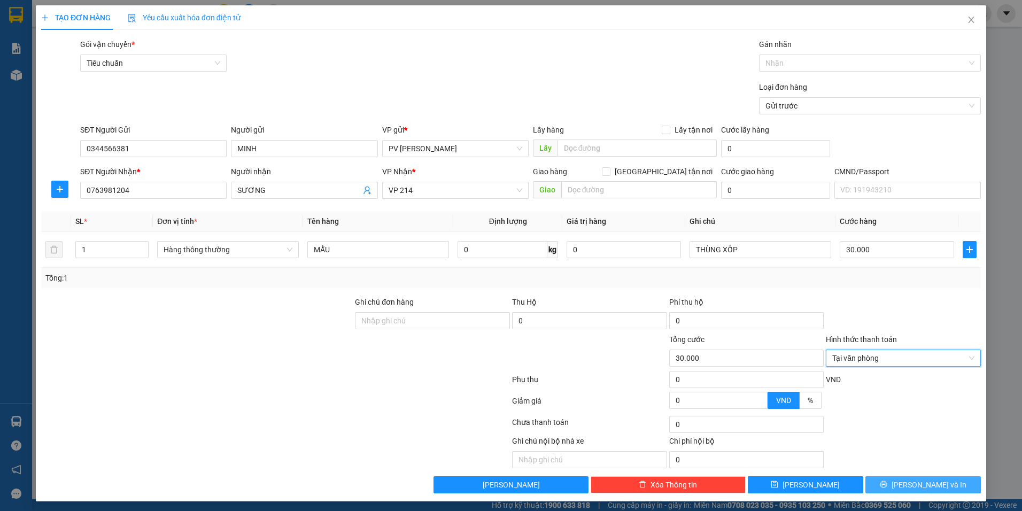
click at [887, 489] on span "printer" at bounding box center [883, 485] width 7 height 9
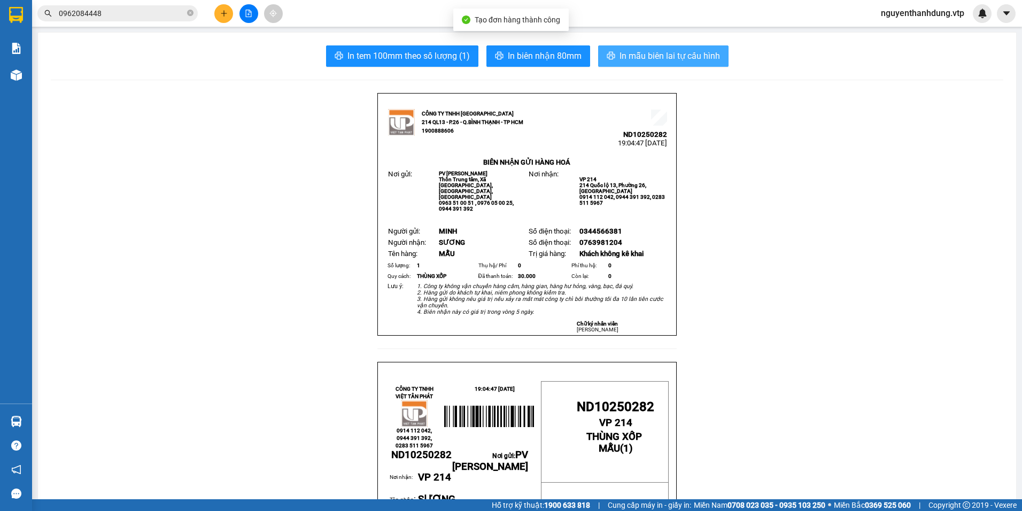
click at [671, 48] on button "In mẫu biên lai tự cấu hình" at bounding box center [663, 55] width 130 height 21
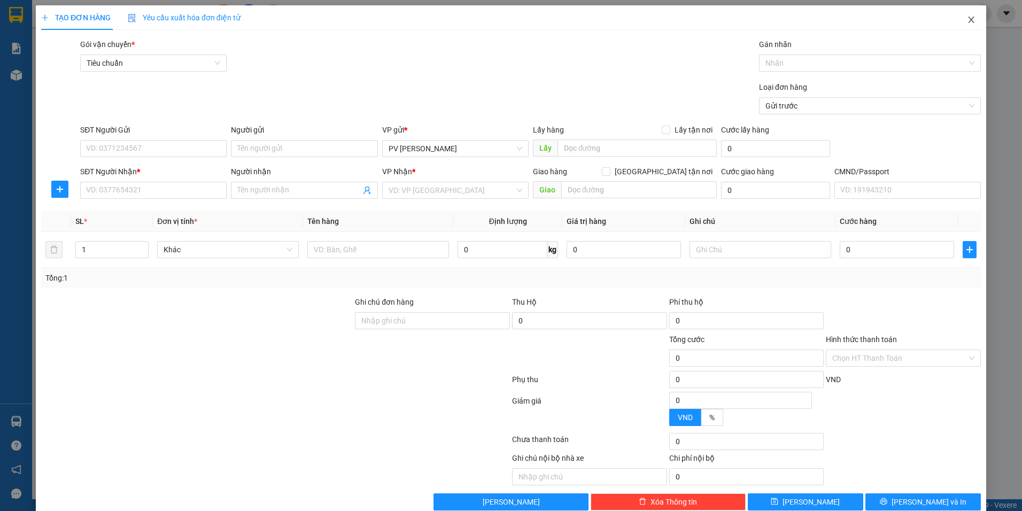
click at [961, 25] on span "Close" at bounding box center [971, 20] width 30 height 30
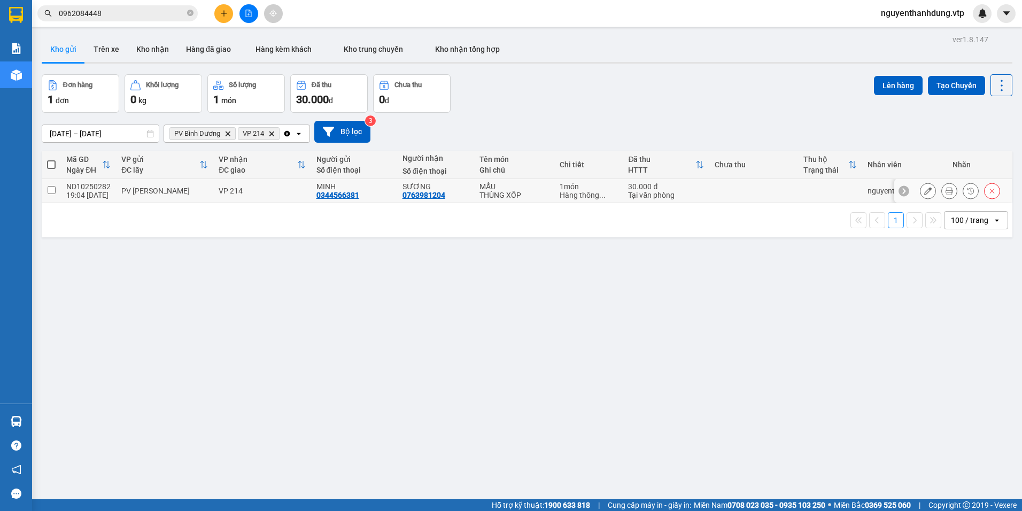
click at [173, 200] on td "PV [PERSON_NAME]" at bounding box center [164, 191] width 97 height 24
checkbox input "true"
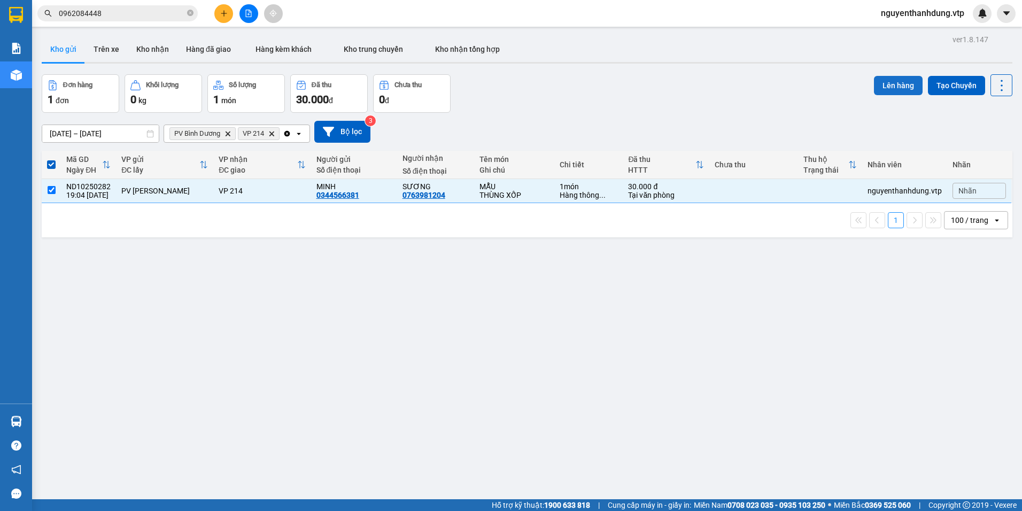
click at [900, 88] on button "Lên hàng" at bounding box center [898, 85] width 49 height 19
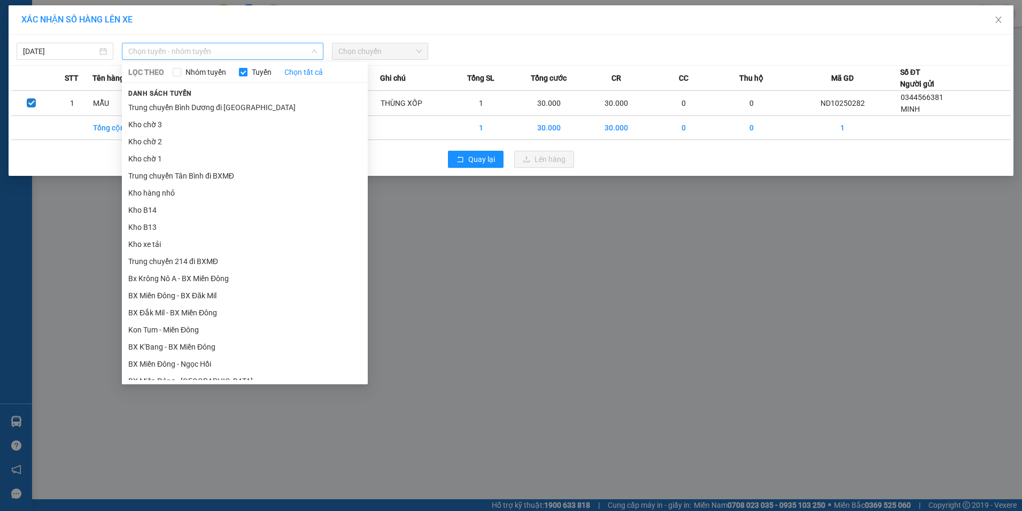
click at [207, 54] on span "Chọn tuyến - nhóm tuyến" at bounding box center [222, 51] width 189 height 16
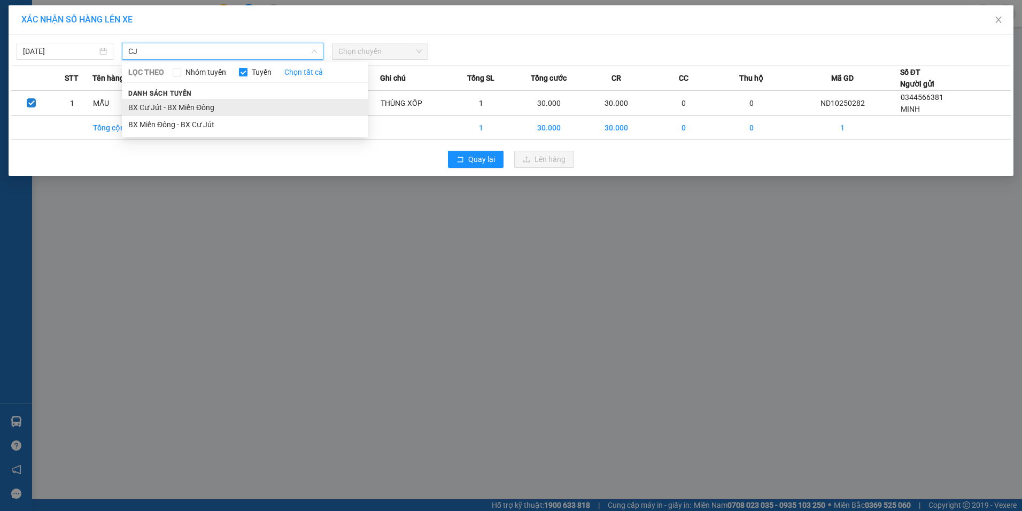
type input "CJ"
click at [207, 112] on li "BX Cư Jút - BX Miền Đông" at bounding box center [245, 107] width 246 height 17
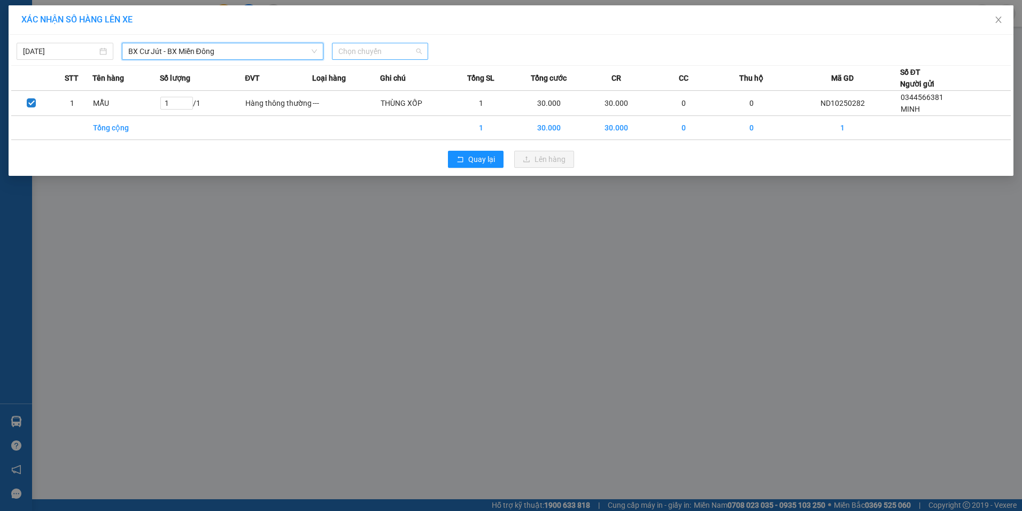
click at [348, 49] on span "Chọn chuyến" at bounding box center [380, 51] width 84 height 16
click at [376, 94] on div "20:30 - 50H-808.27" at bounding box center [379, 90] width 83 height 12
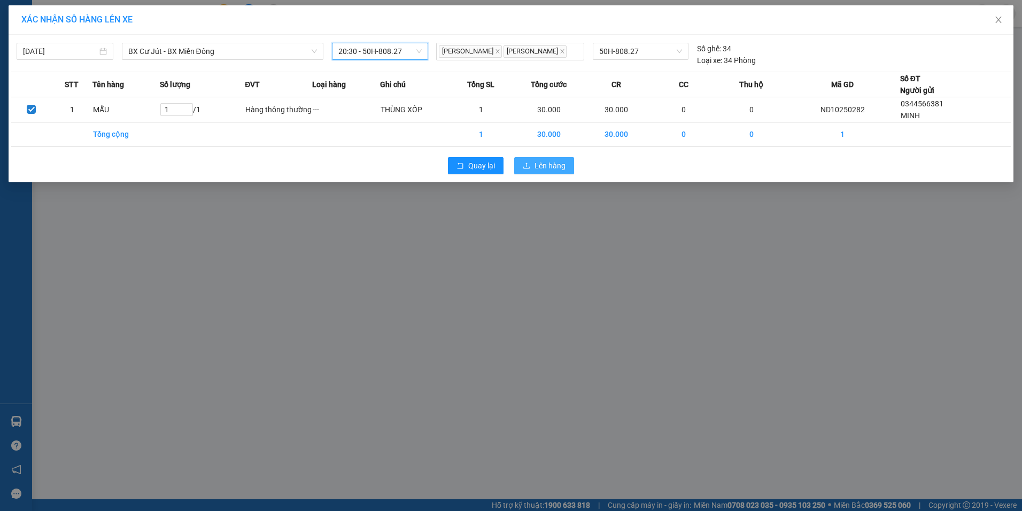
click at [539, 160] on span "Lên hàng" at bounding box center [550, 166] width 31 height 12
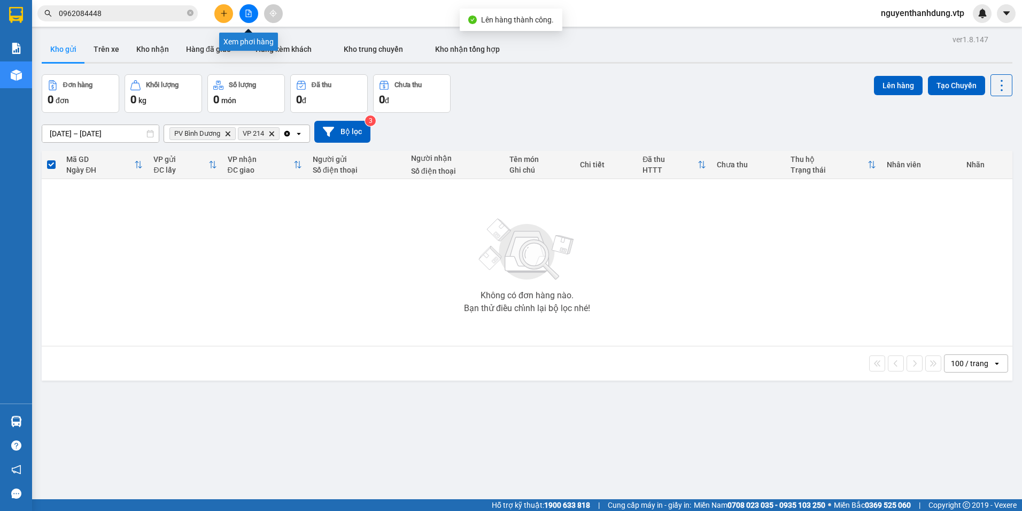
click at [246, 10] on icon "file-add" at bounding box center [249, 13] width 6 height 7
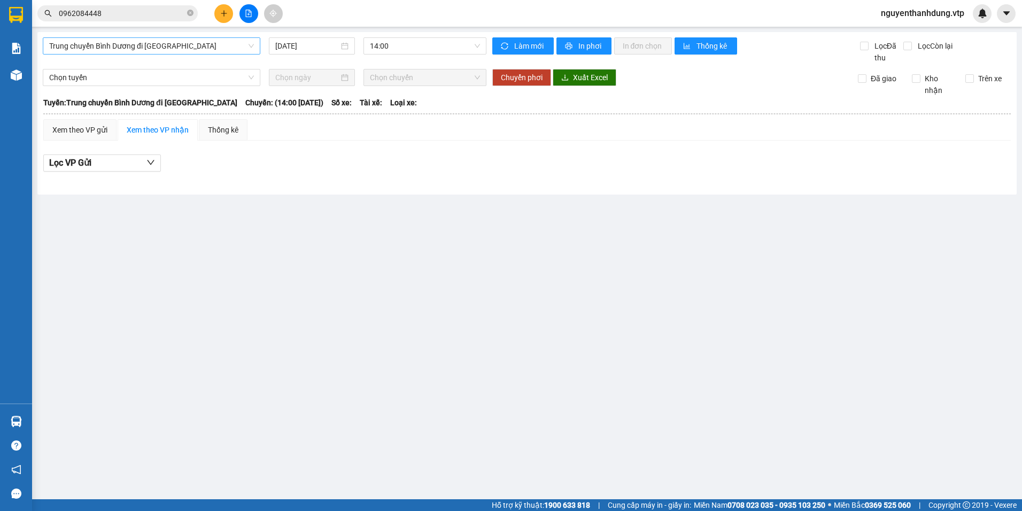
click at [200, 49] on span "Trung chuyển Bình Dương đi BXMĐ" at bounding box center [151, 46] width 205 height 16
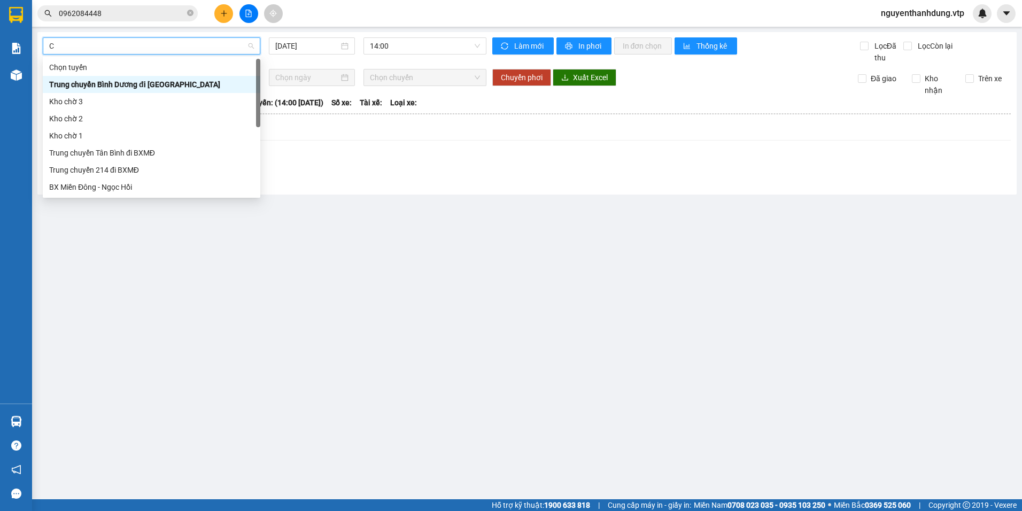
type input "CJ"
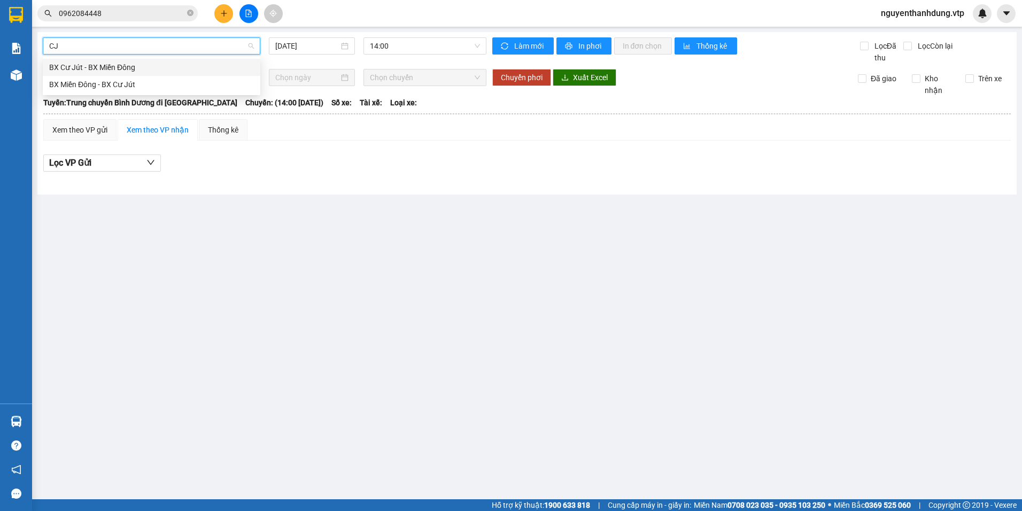
click at [195, 63] on div "BX Cư Jút - BX Miền Đông" at bounding box center [151, 67] width 205 height 12
type input "[DATE]"
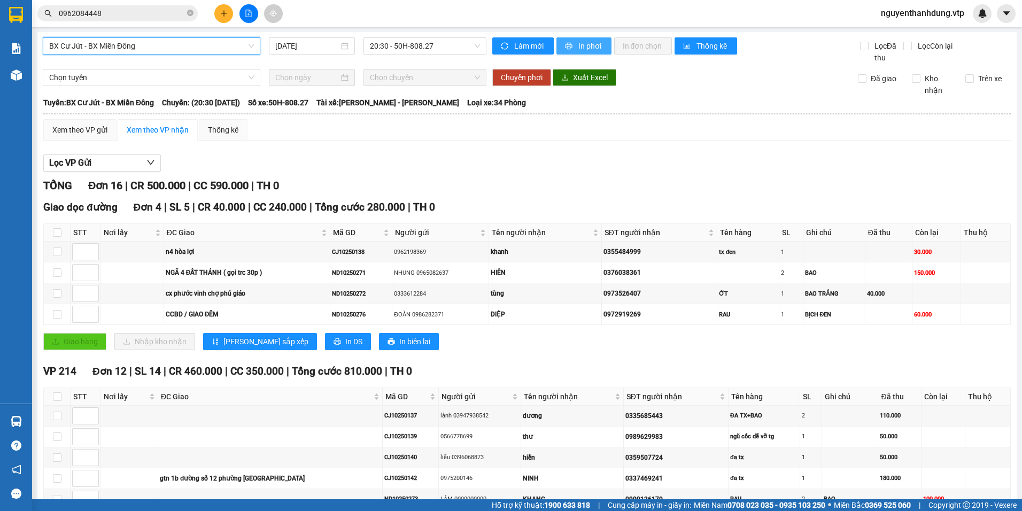
click at [579, 49] on span "In phơi" at bounding box center [590, 46] width 25 height 12
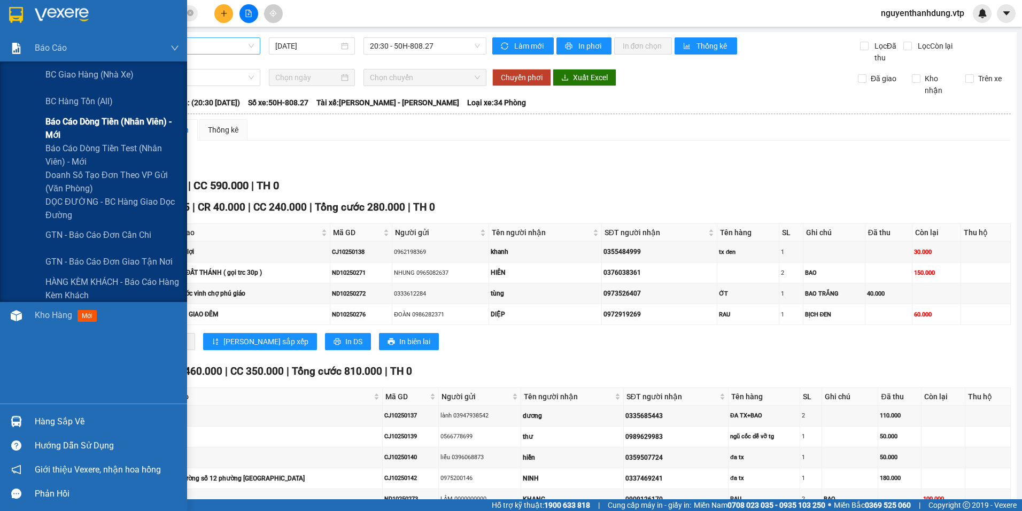
click at [125, 117] on span "Báo cáo dòng tiền (nhân viên) - mới" at bounding box center [112, 128] width 134 height 27
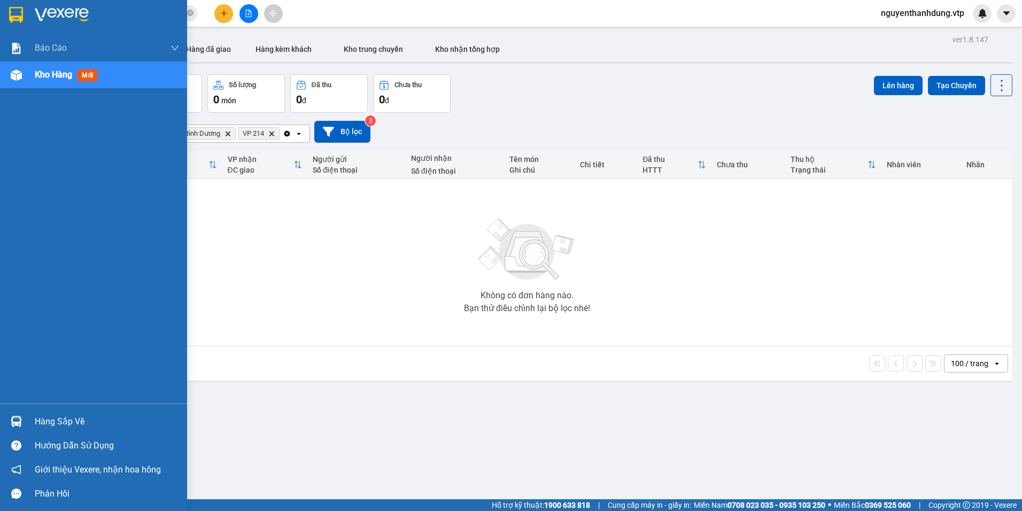
click at [81, 427] on div "Hàng sắp về" at bounding box center [107, 422] width 144 height 16
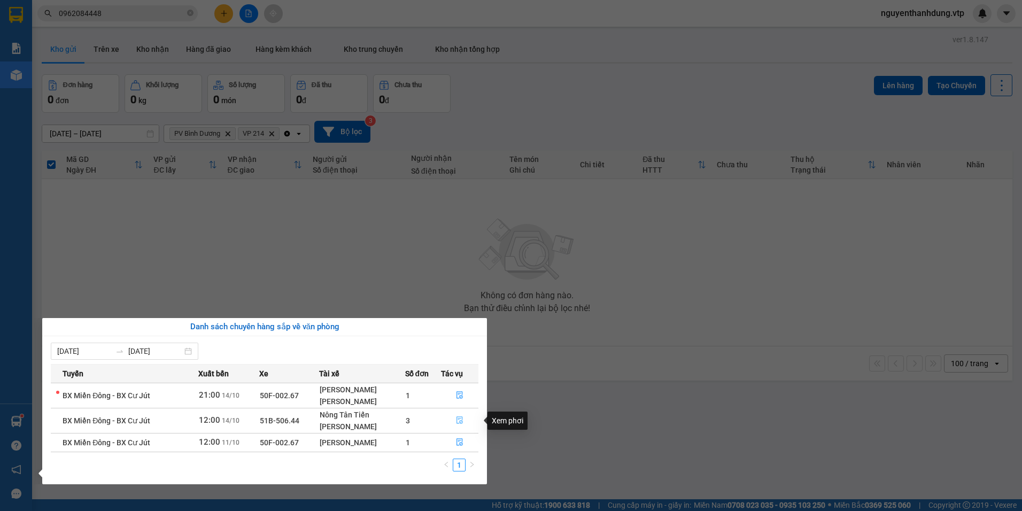
click at [459, 419] on icon "file-done" at bounding box center [460, 420] width 6 height 7
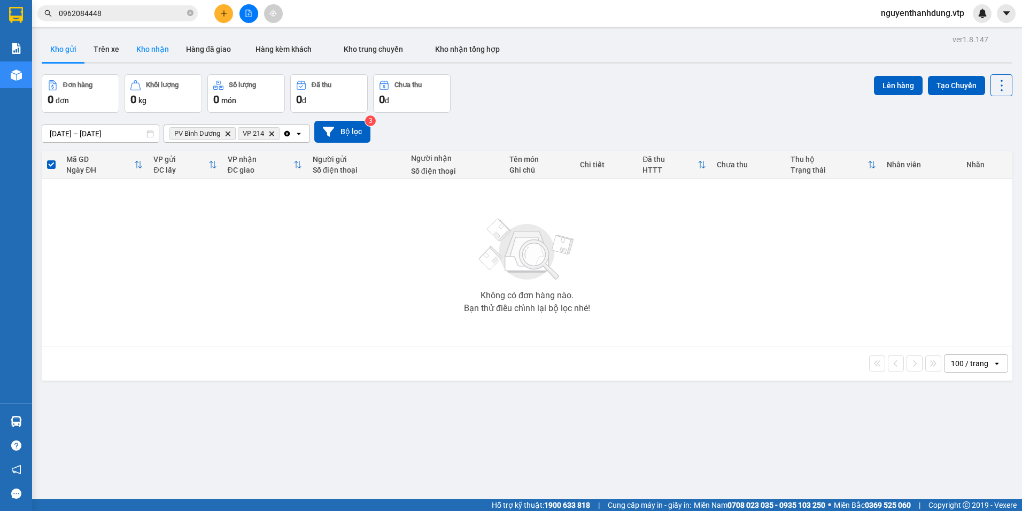
click at [157, 51] on button "Kho nhận" at bounding box center [153, 49] width 50 height 26
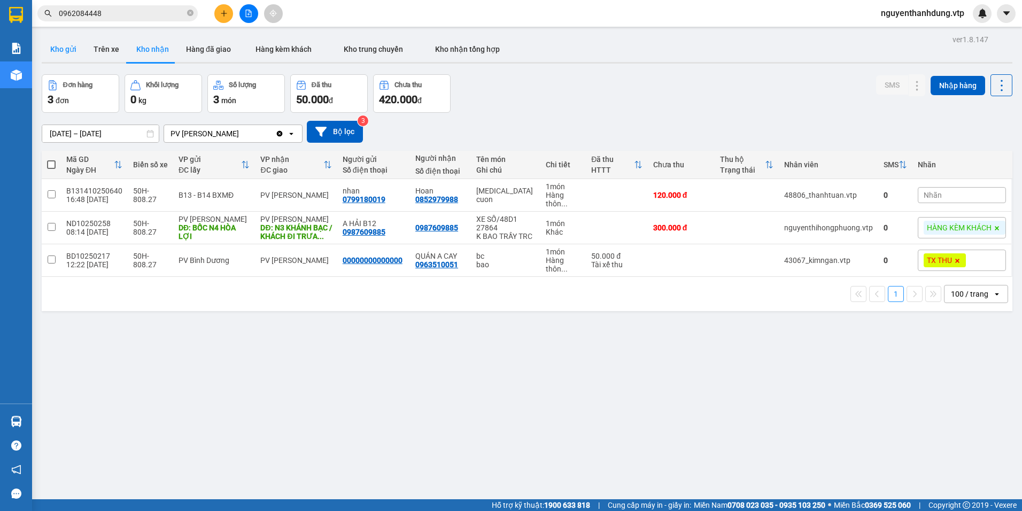
click at [67, 48] on button "Kho gửi" at bounding box center [63, 49] width 43 height 26
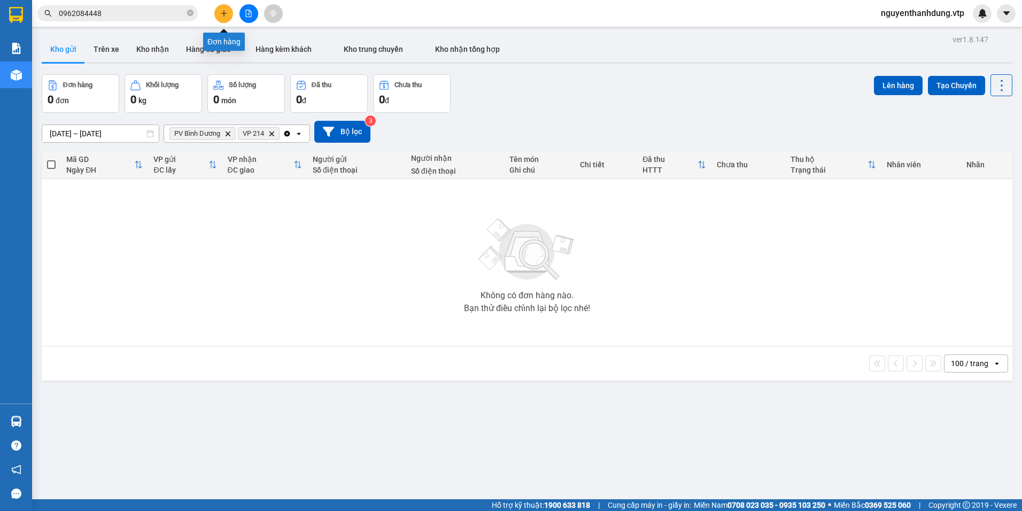
click at [229, 15] on button at bounding box center [223, 13] width 19 height 19
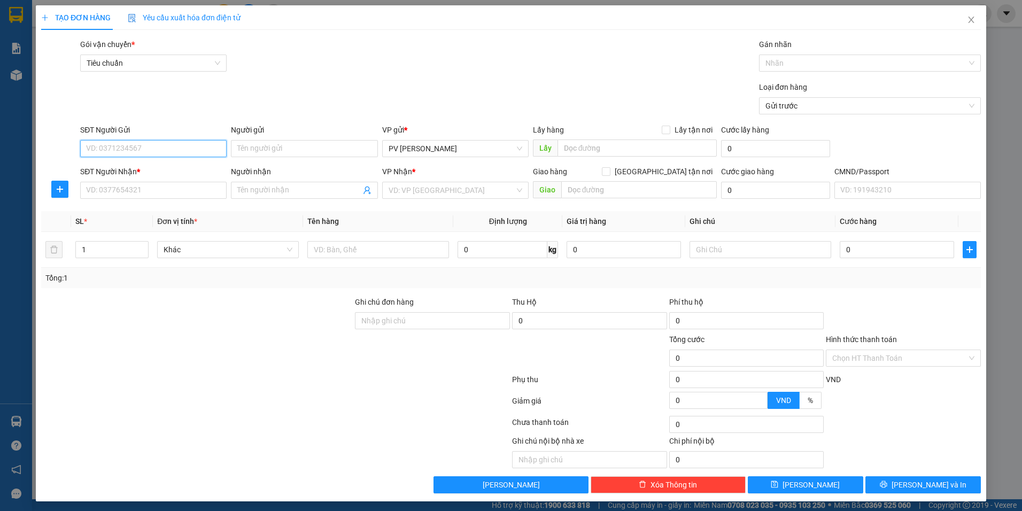
click at [179, 150] on input "SĐT Người Gửi" at bounding box center [153, 148] width 146 height 17
click at [166, 176] on div "0912251554 - HƯƠNG" at bounding box center [152, 169] width 145 height 17
type input "0912251554"
type input "HƯƠNG"
type input "0904521348"
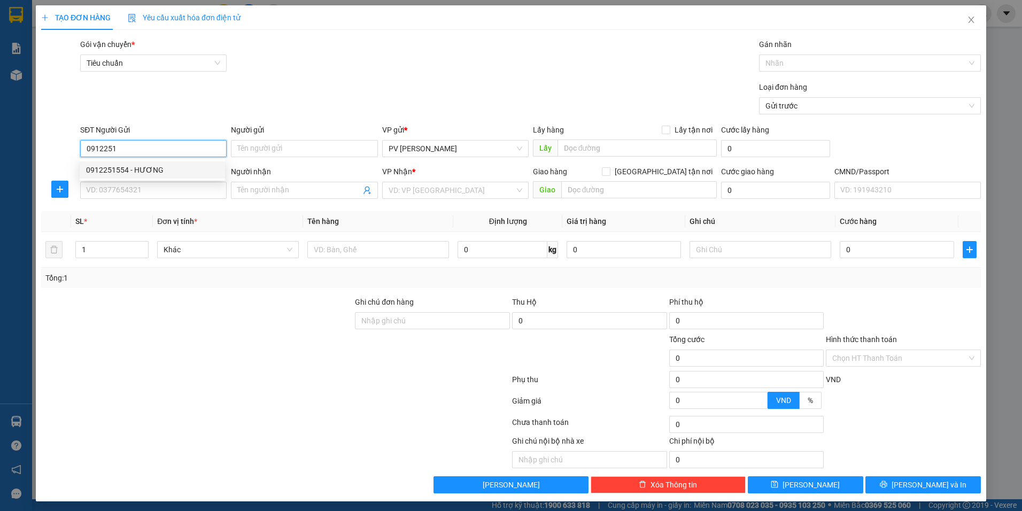
type input "lab"
type input "NGÃ 4 ĐỒNG XOÀI / SÁNG ,MAI ĐI"
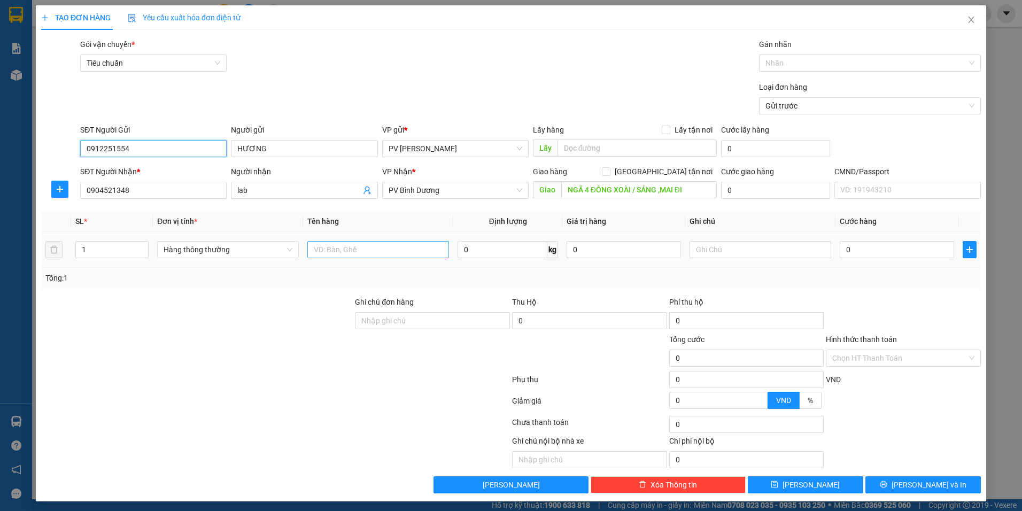
type input "0912251554"
click at [369, 249] on input "text" at bounding box center [378, 249] width 142 height 17
type input "MẪU"
click at [719, 257] on input "text" at bounding box center [761, 249] width 142 height 17
type input "THÙNG XỐP"
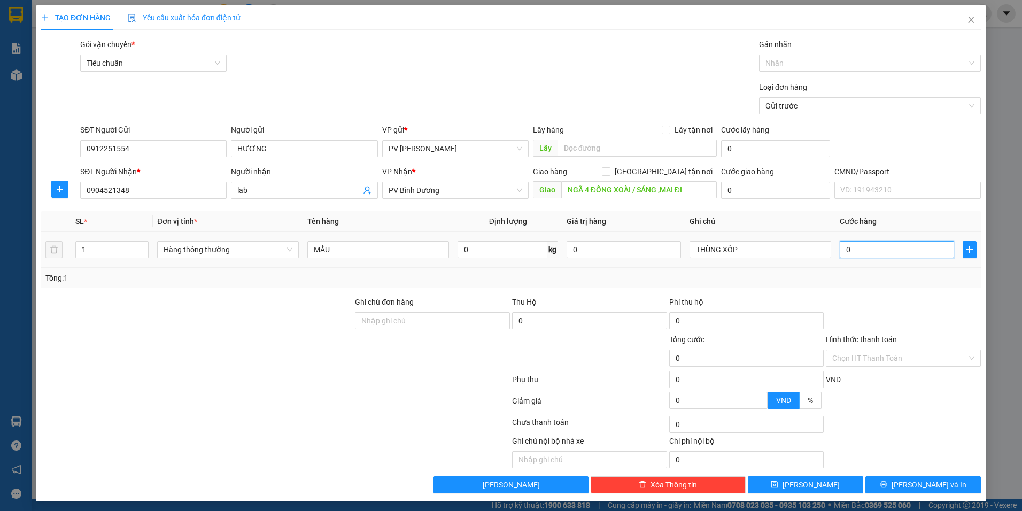
click at [852, 254] on input "0" at bounding box center [897, 249] width 114 height 17
type input "3"
type input "30"
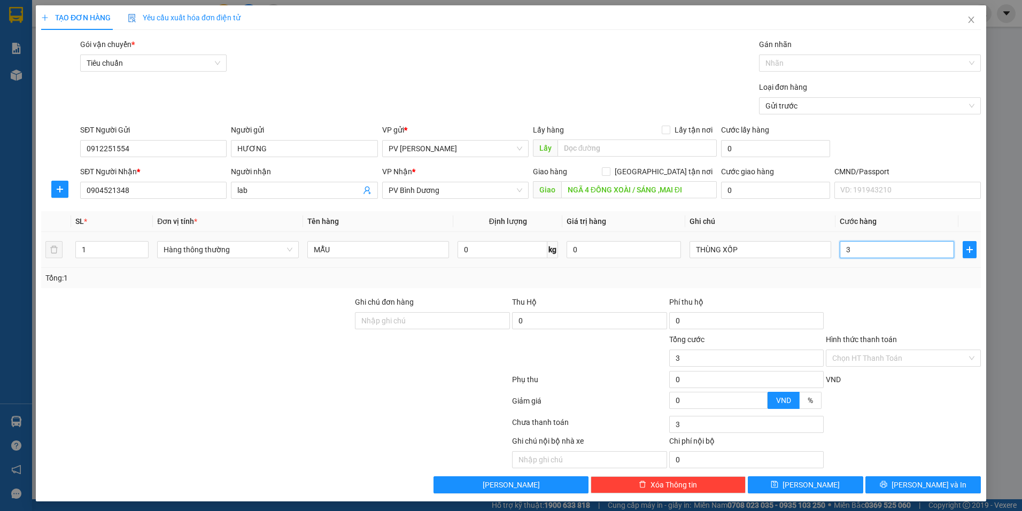
type input "30"
type input "300"
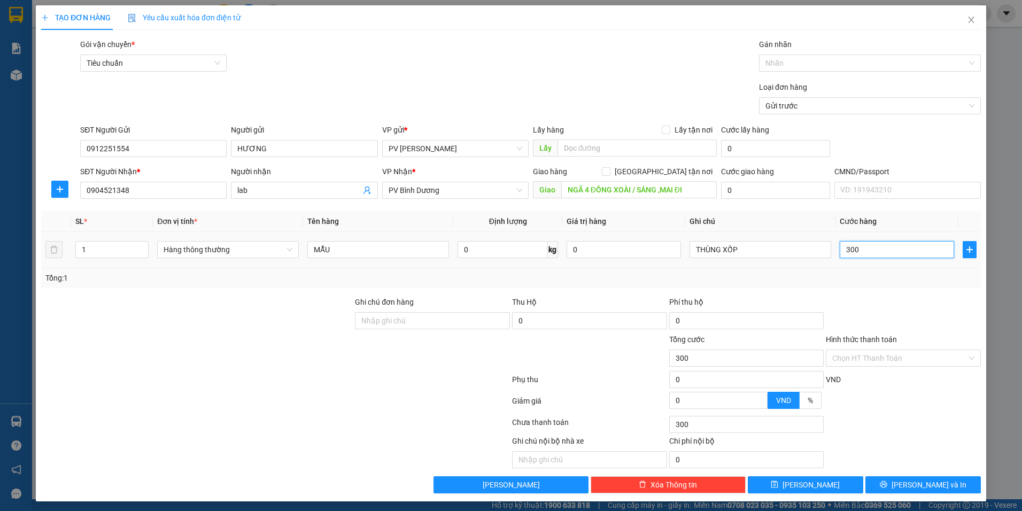
type input "3.000"
type input "30.000"
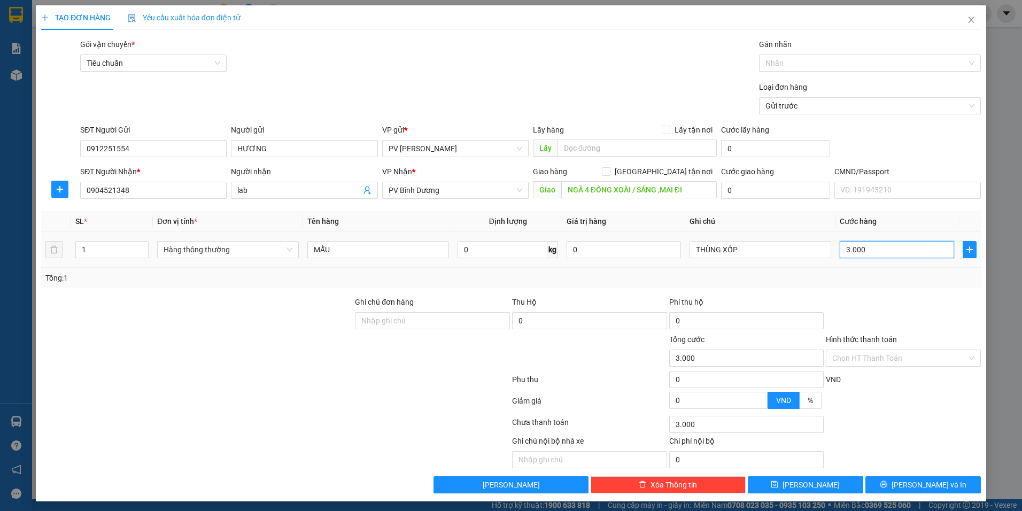
type input "30.000"
click at [787, 63] on div at bounding box center [865, 63] width 206 height 13
type input "30.000"
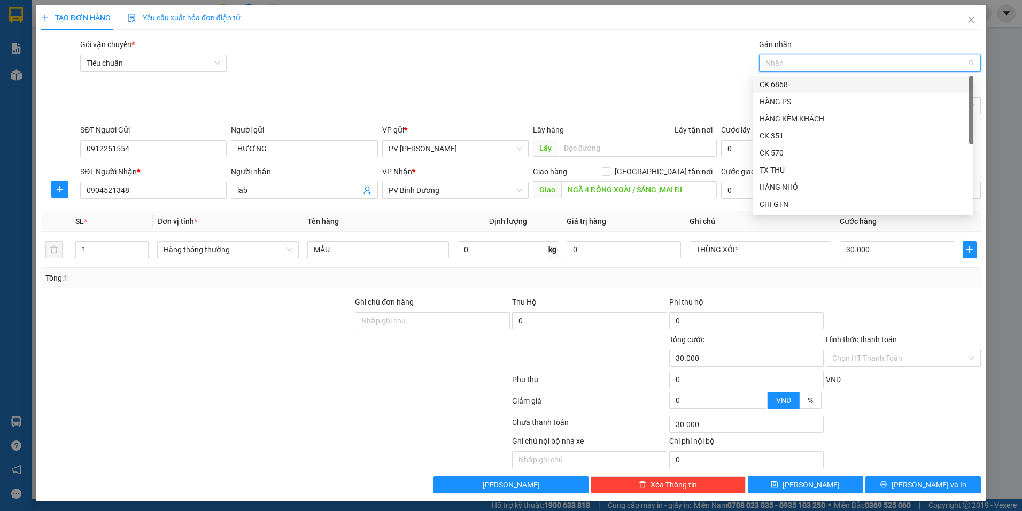
click at [787, 83] on div "CK 6868" at bounding box center [863, 85] width 207 height 12
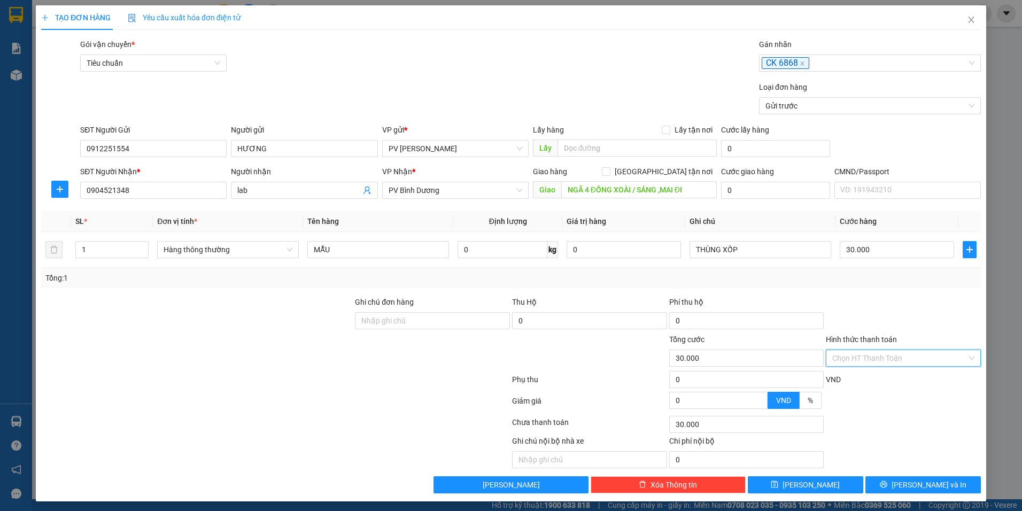
click at [892, 362] on input "Hình thức thanh toán" at bounding box center [899, 358] width 135 height 16
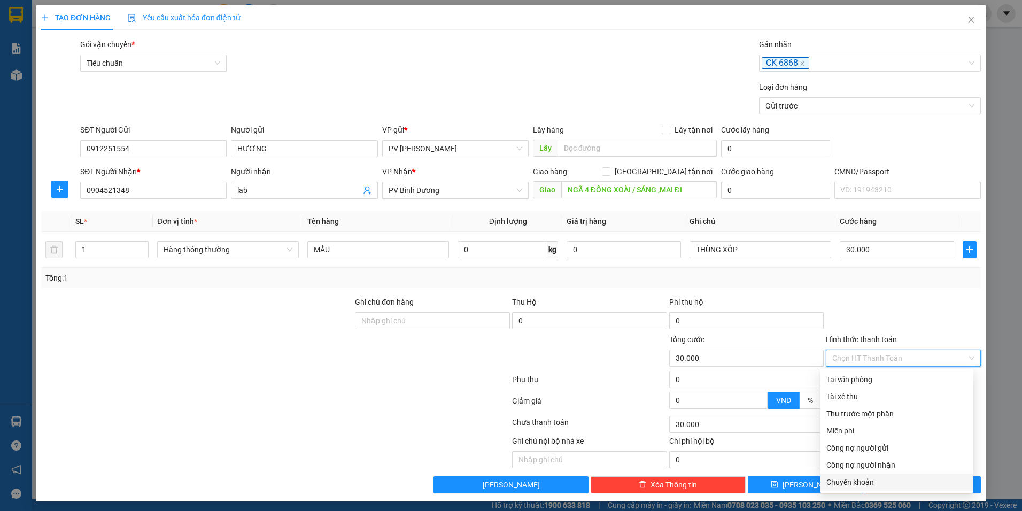
click at [864, 488] on div "Chuyển khoản" at bounding box center [896, 482] width 141 height 12
type input "0"
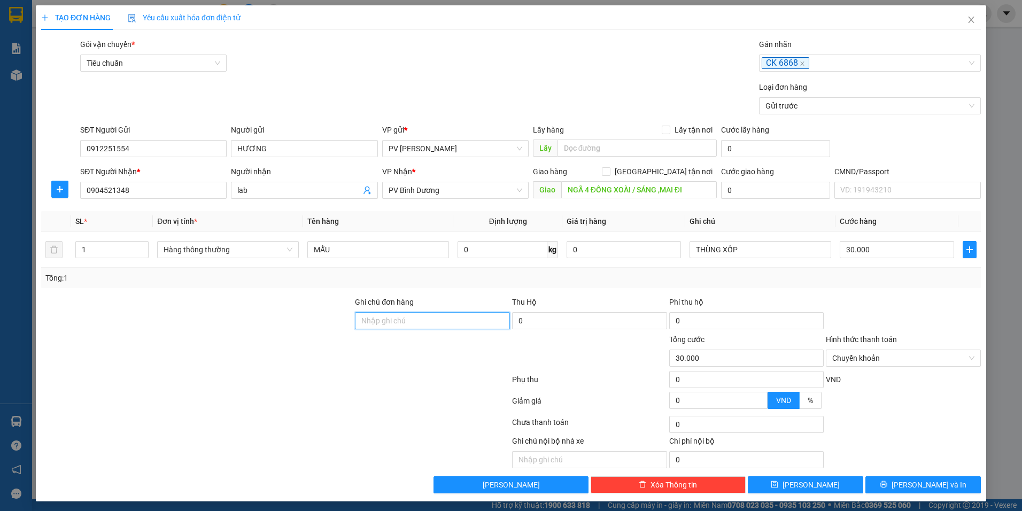
click at [384, 318] on input "Ghi chú đơn hàng" at bounding box center [432, 320] width 155 height 17
type input "D"
type input "ĐÃ CK 30K TK 6868 LÚC 20H NGÀY 1410"
click at [920, 492] on button "Lưu và In" at bounding box center [922, 484] width 115 height 17
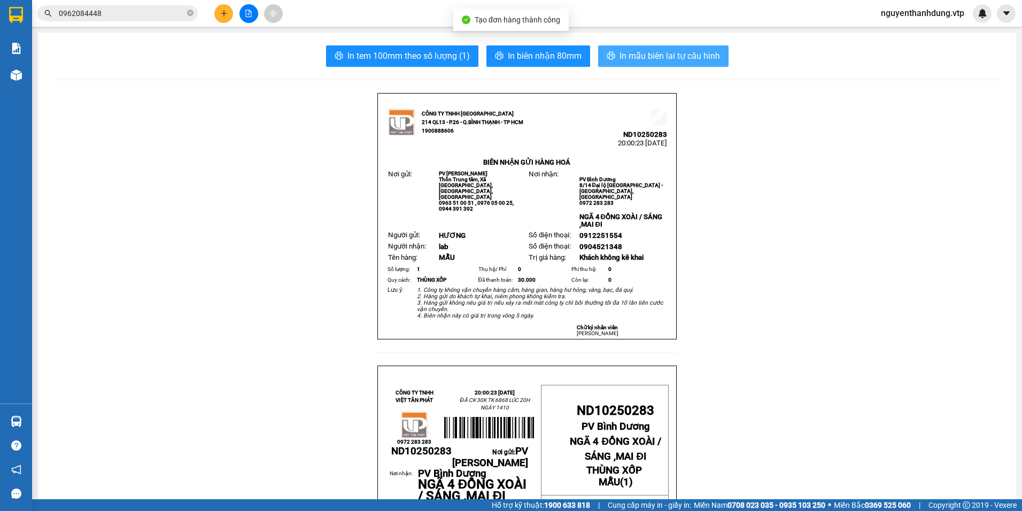
click at [690, 51] on span "In mẫu biên lai tự cấu hình" at bounding box center [670, 55] width 100 height 13
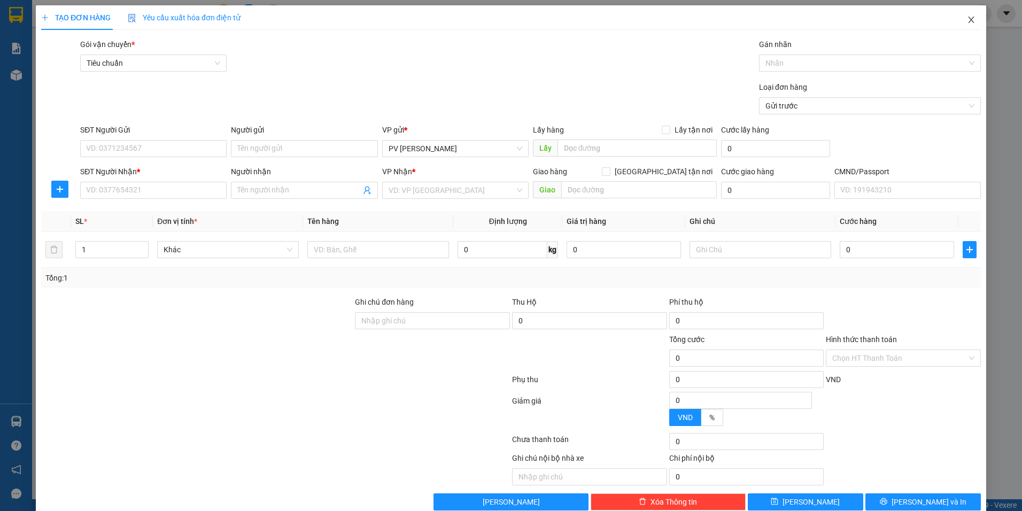
click at [973, 19] on span "Close" at bounding box center [971, 20] width 30 height 30
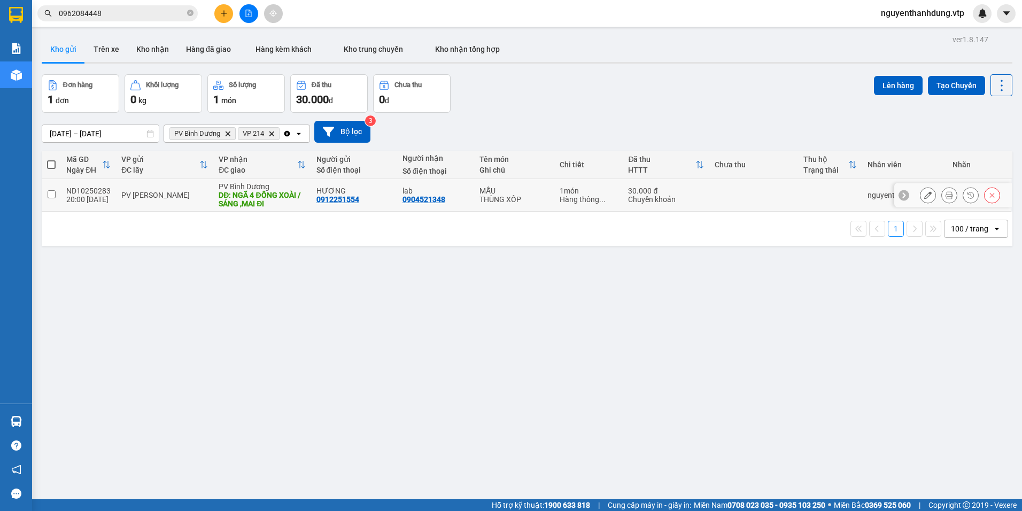
click at [189, 204] on td "PV [PERSON_NAME]" at bounding box center [164, 195] width 97 height 33
checkbox input "true"
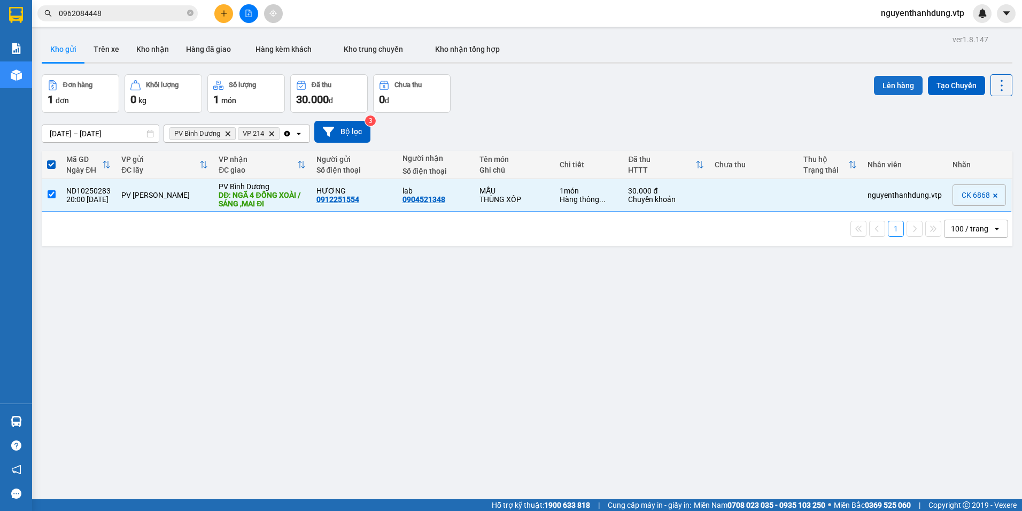
click at [896, 81] on button "Lên hàng" at bounding box center [898, 85] width 49 height 19
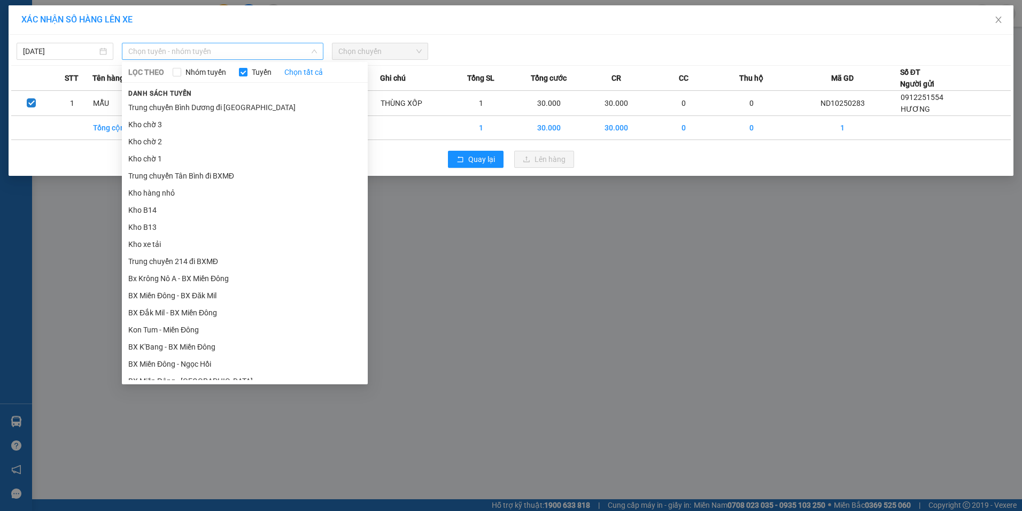
click at [172, 49] on span "Chọn tuyến - nhóm tuyến" at bounding box center [222, 51] width 189 height 16
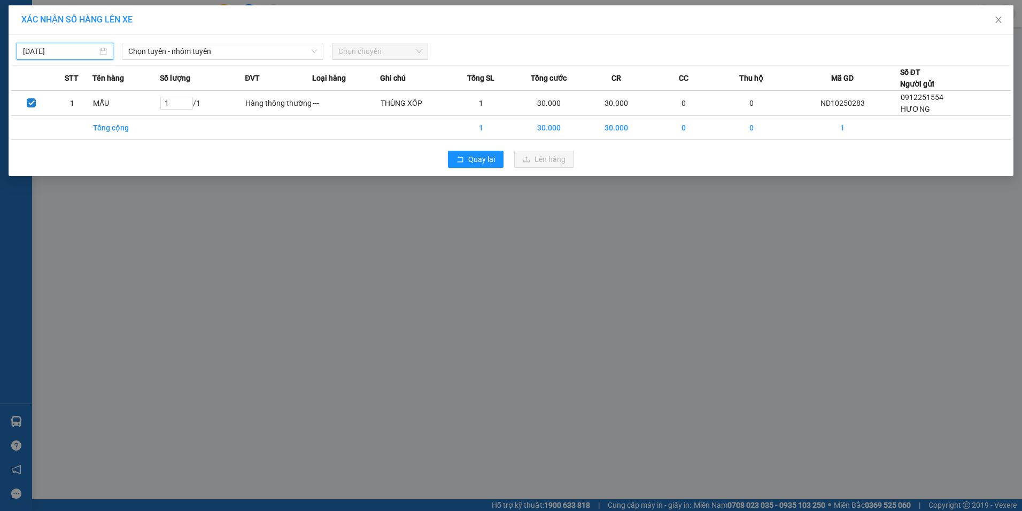
click at [94, 45] on input "[DATE]" at bounding box center [60, 51] width 74 height 12
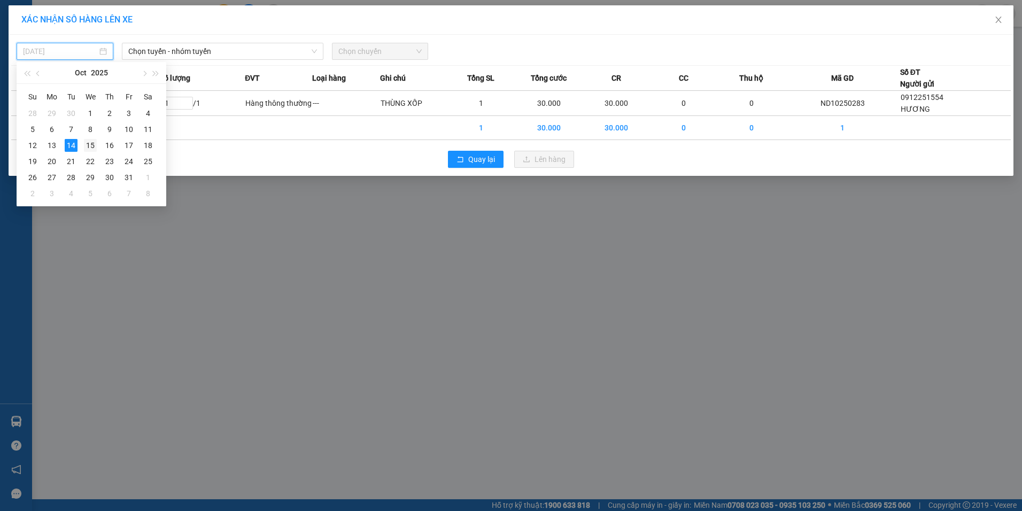
click at [92, 149] on div "15" at bounding box center [90, 145] width 13 height 13
type input "15/10/2025"
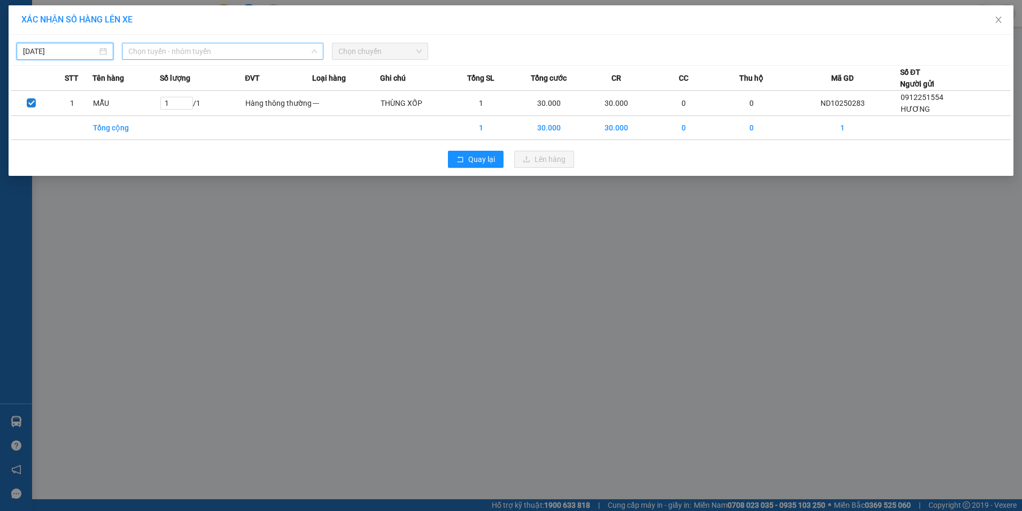
click at [146, 51] on span "Chọn tuyến - nhóm tuyến" at bounding box center [222, 51] width 189 height 16
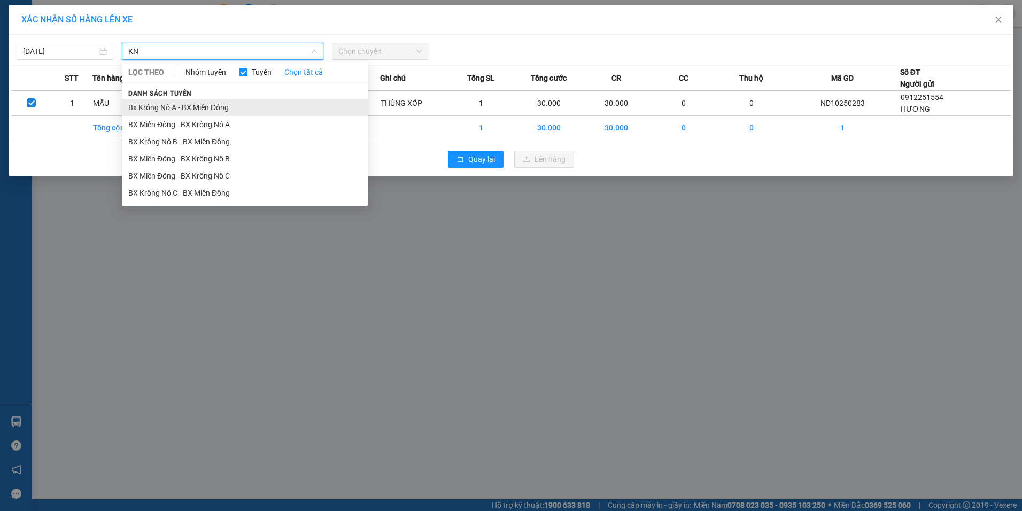
type input "KN"
click at [165, 109] on li "Bx Krông Nô A - BX Miền Đông" at bounding box center [245, 107] width 246 height 17
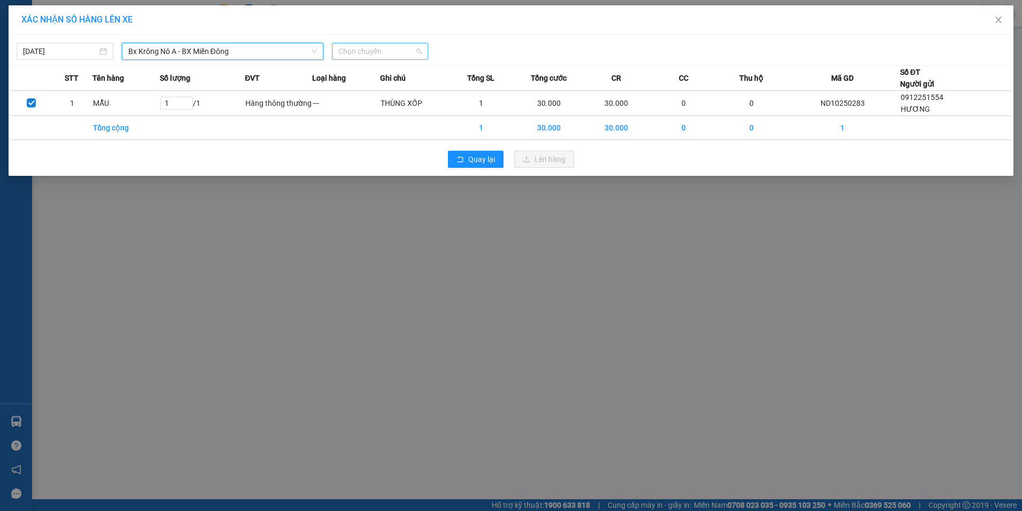
click at [385, 53] on span "Chọn chuyến" at bounding box center [380, 51] width 84 height 16
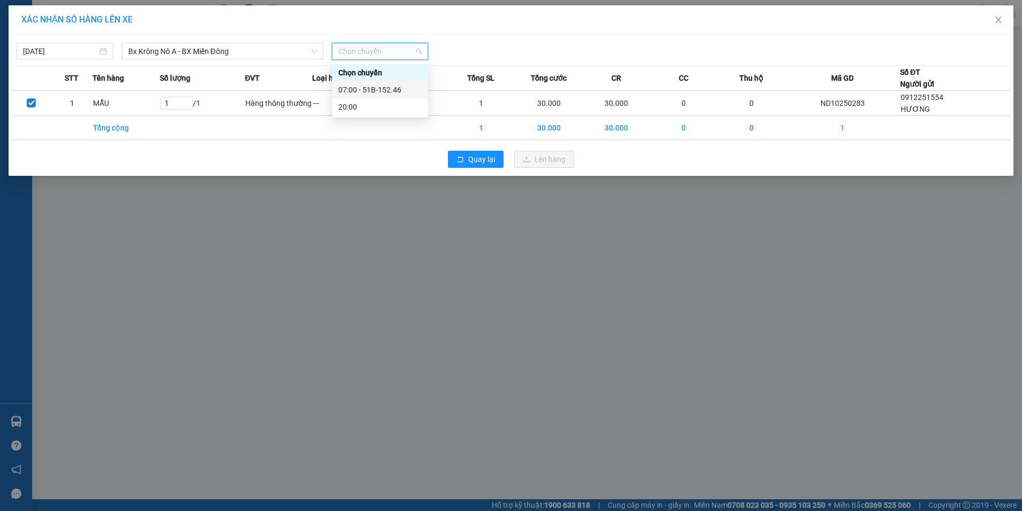
click at [387, 84] on div "07:00 - 51B-152.46" at bounding box center [379, 90] width 83 height 12
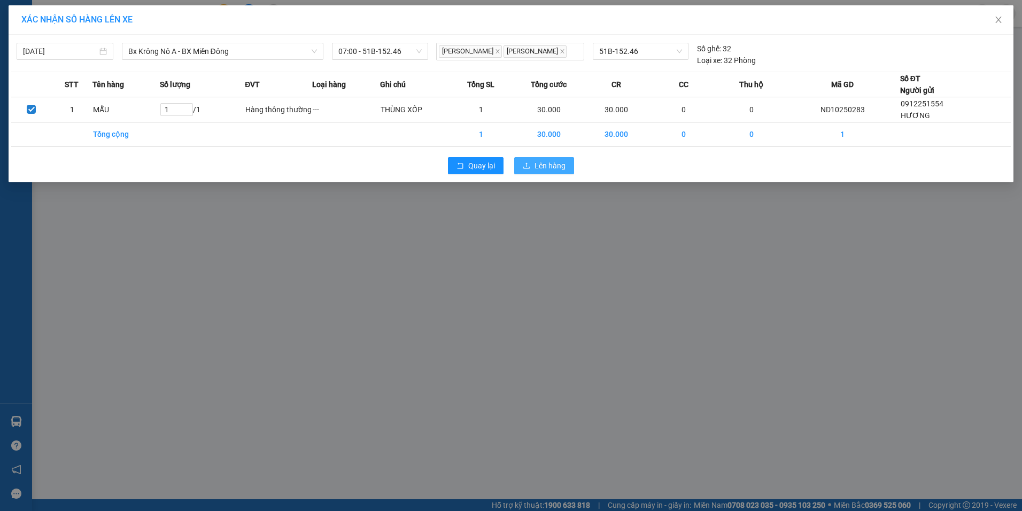
click at [538, 167] on span "Lên hàng" at bounding box center [550, 166] width 31 height 12
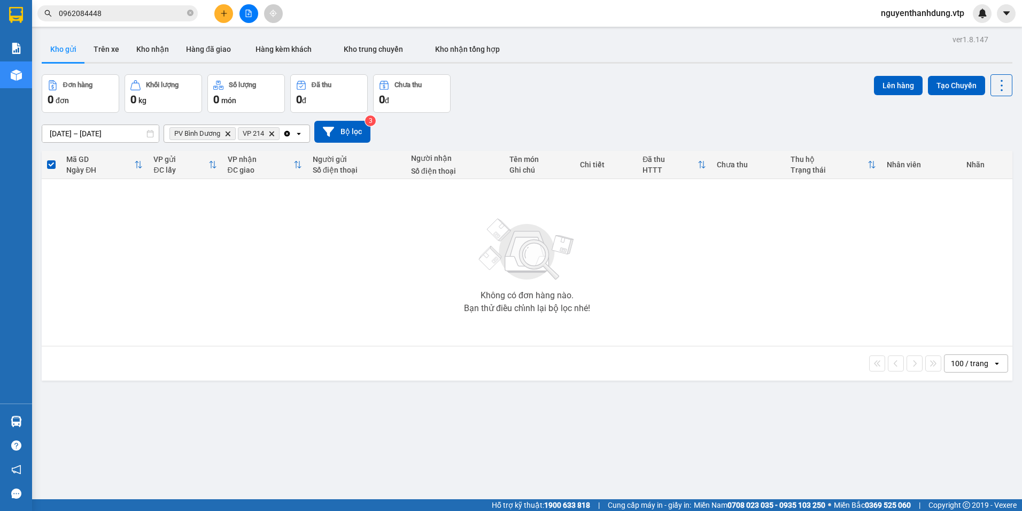
click at [938, 12] on span "nguyenthanhdung.vtp" at bounding box center [922, 12] width 100 height 13
click at [925, 39] on li "Đăng xuất" at bounding box center [921, 33] width 104 height 17
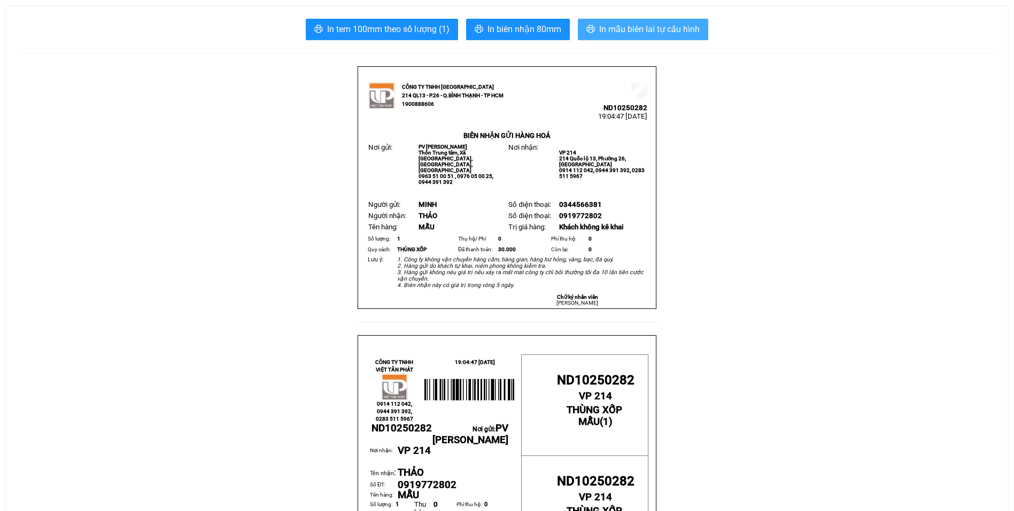
click at [656, 34] on span "In mẫu biên lai tự cấu hình" at bounding box center [649, 28] width 100 height 13
